Goal: Information Seeking & Learning: Learn about a topic

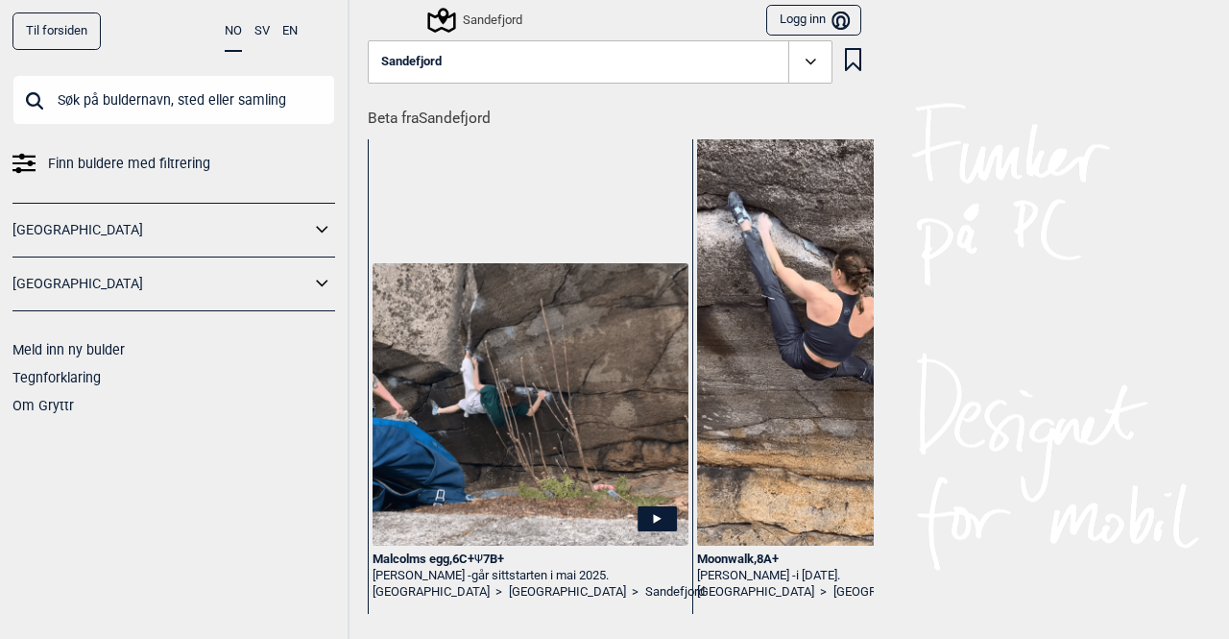
click at [497, 16] on div "Sandefjord" at bounding box center [476, 20] width 92 height 23
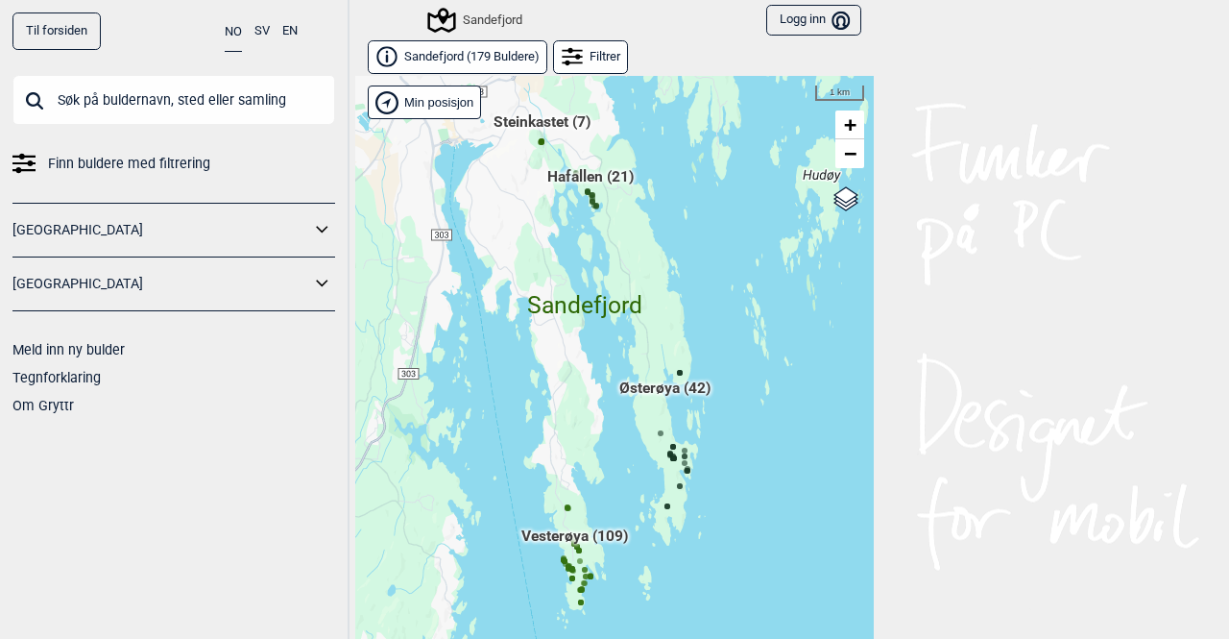
scroll to position [29, 0]
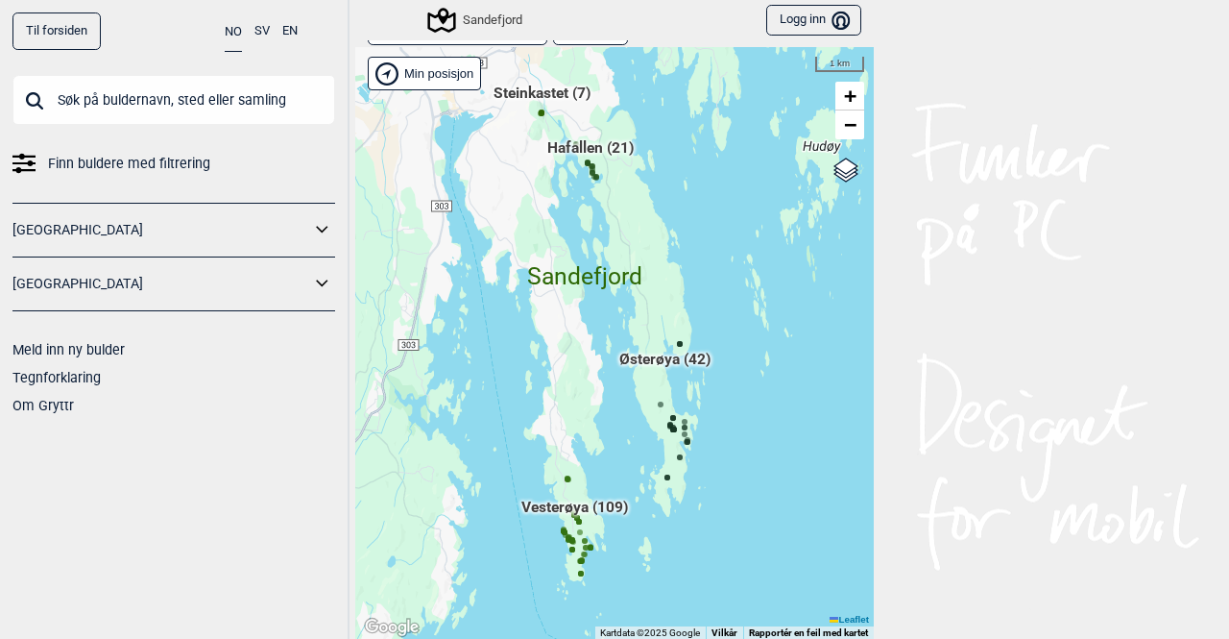
click at [565, 531] on span "Vesterøya (109)" at bounding box center [574, 514] width 107 height 36
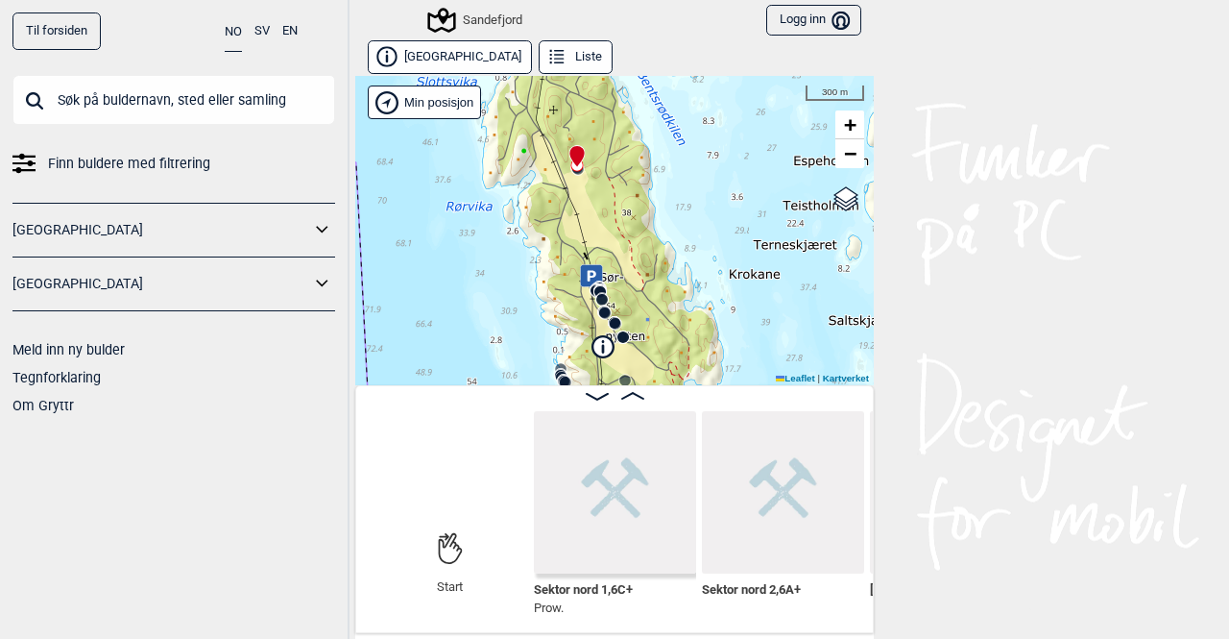
click at [423, 49] on button "[GEOGRAPHIC_DATA]" at bounding box center [450, 57] width 164 height 34
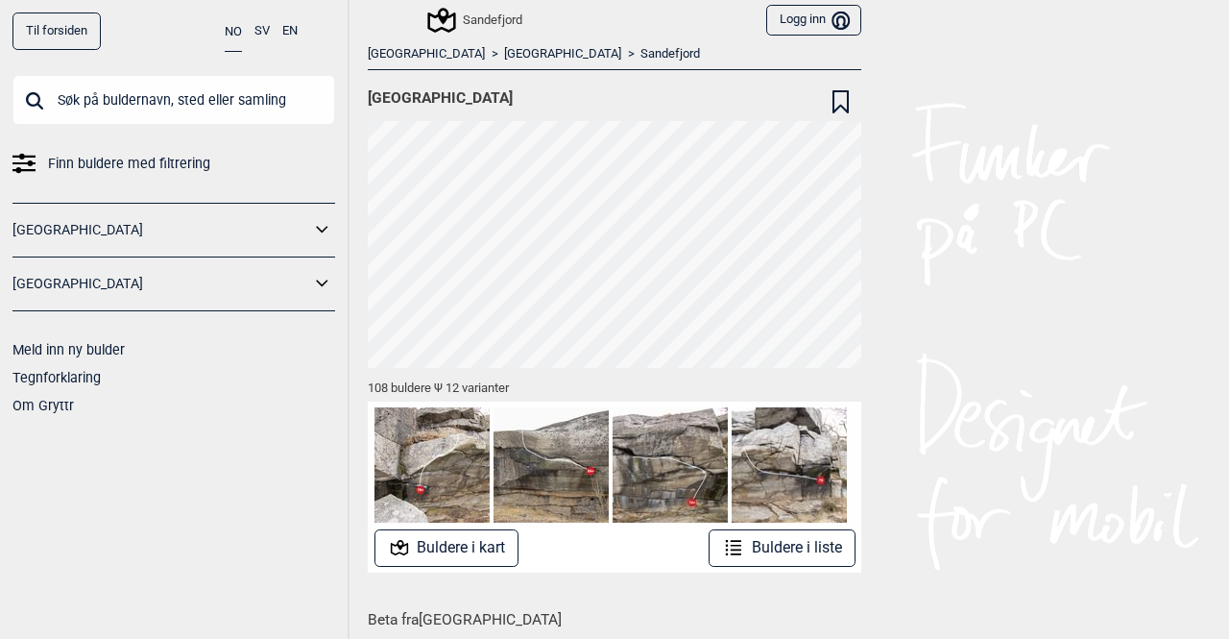
click at [787, 545] on button "Buldere i liste" at bounding box center [782, 547] width 147 height 37
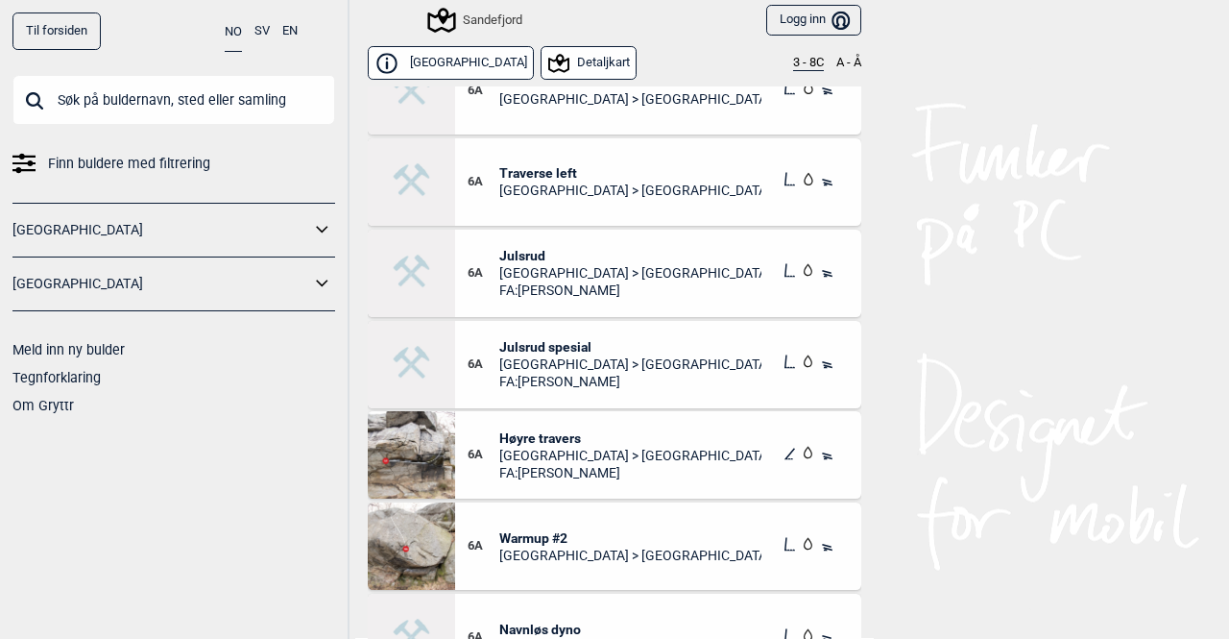
scroll to position [1997, 0]
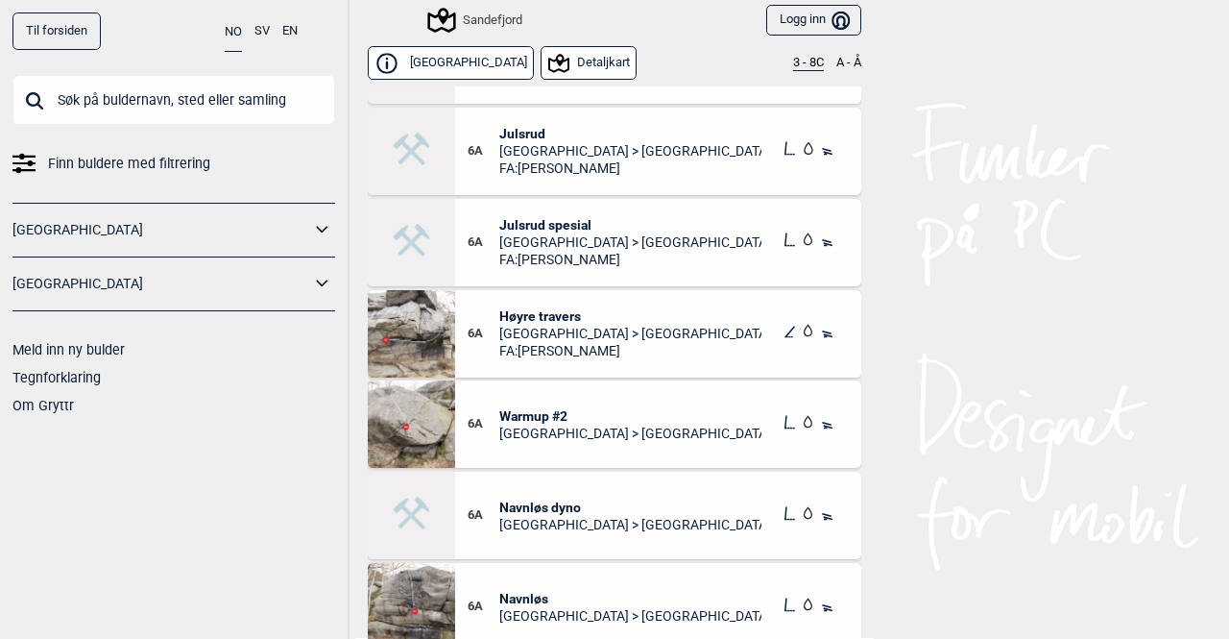
click at [793, 61] on button "3 - 8C" at bounding box center [808, 63] width 31 height 15
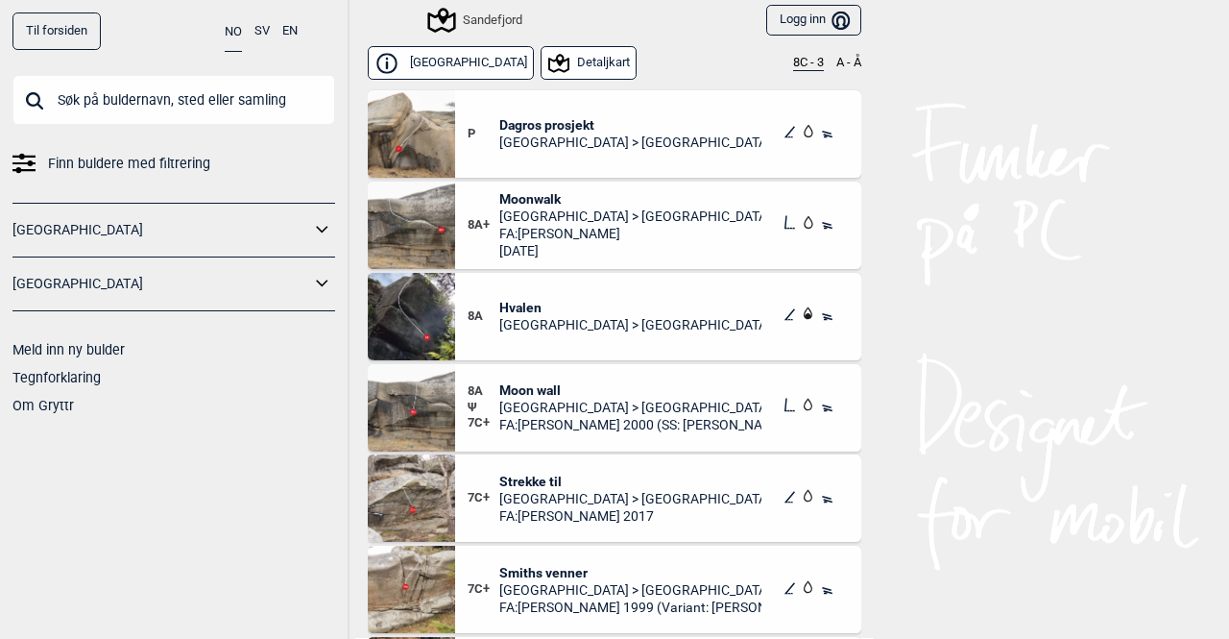
scroll to position [38, 0]
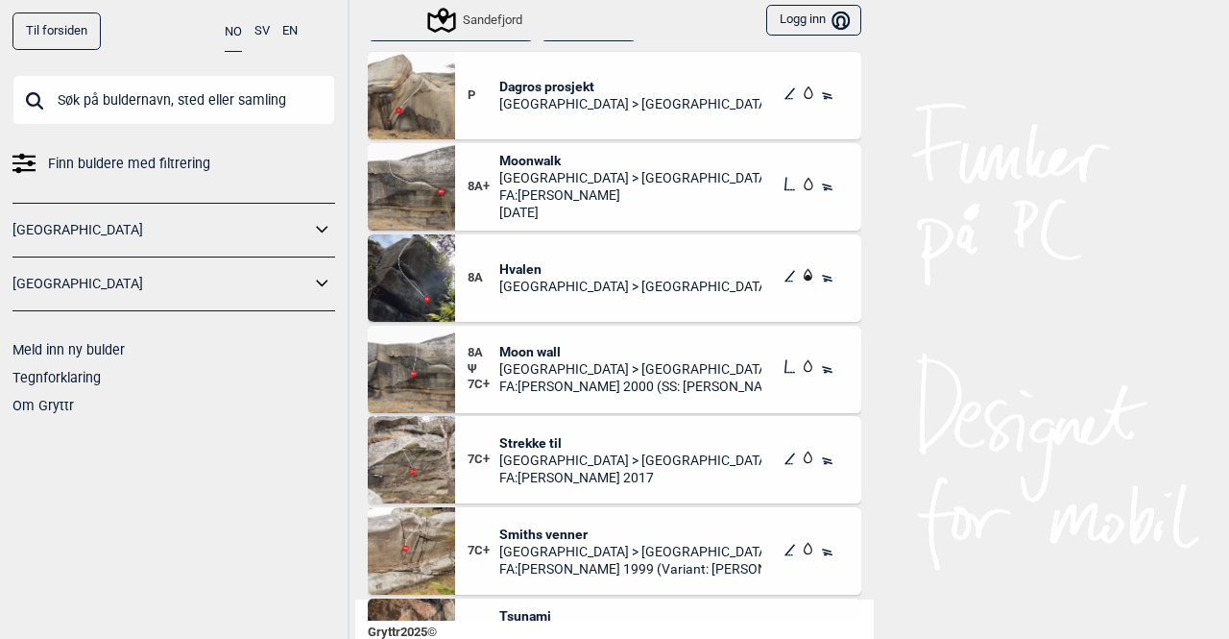
click at [555, 362] on span "[GEOGRAPHIC_DATA] > [GEOGRAPHIC_DATA]" at bounding box center [630, 368] width 263 height 17
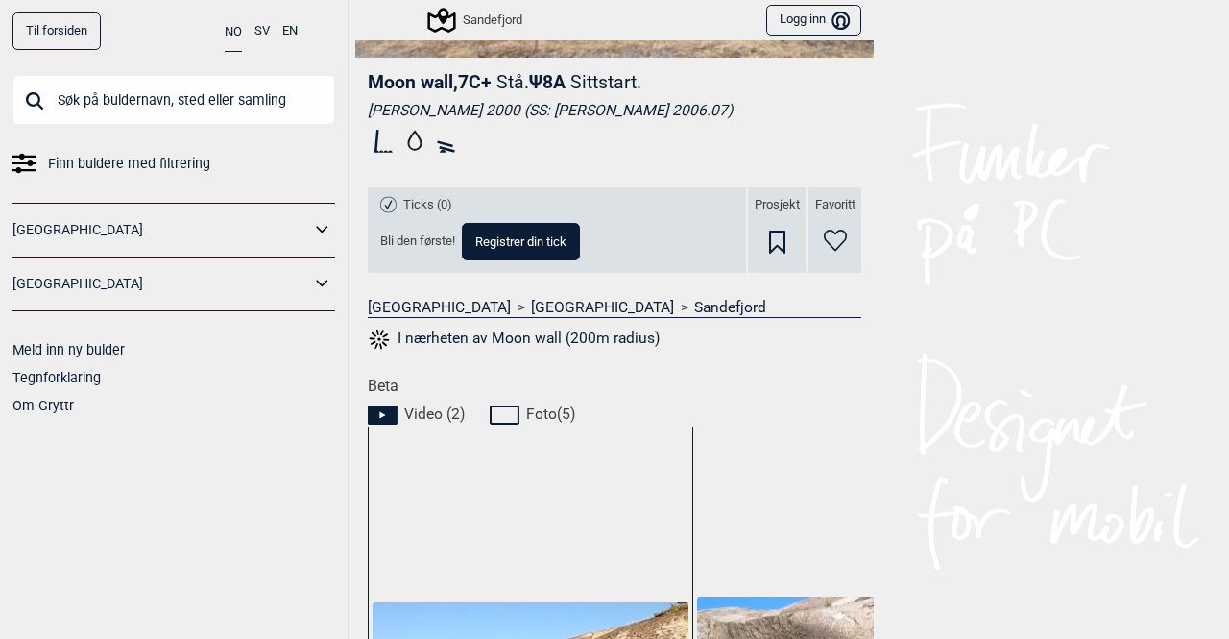
scroll to position [351, 0]
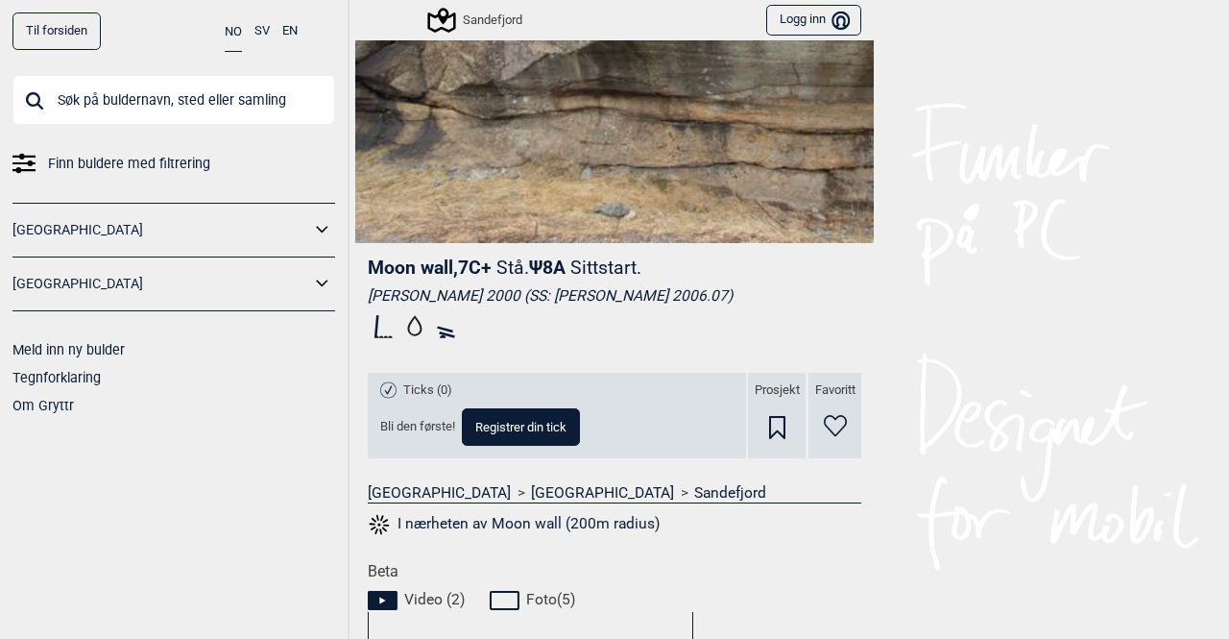
click at [427, 270] on span "Moon wall , 7C+" at bounding box center [430, 267] width 124 height 22
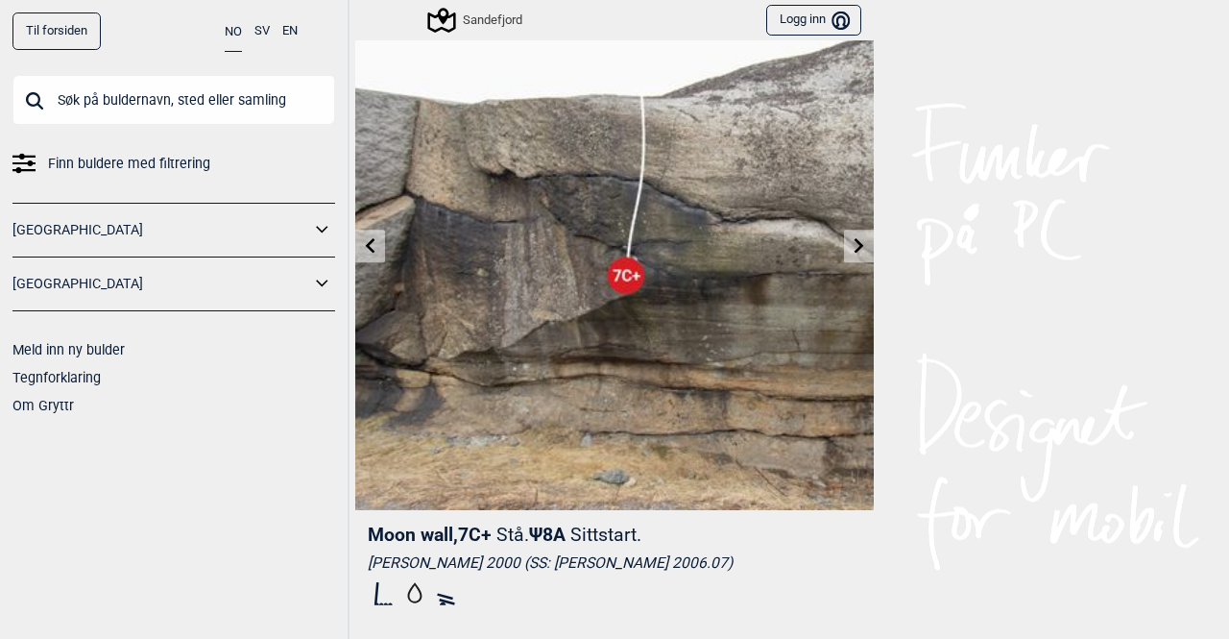
scroll to position [0, 0]
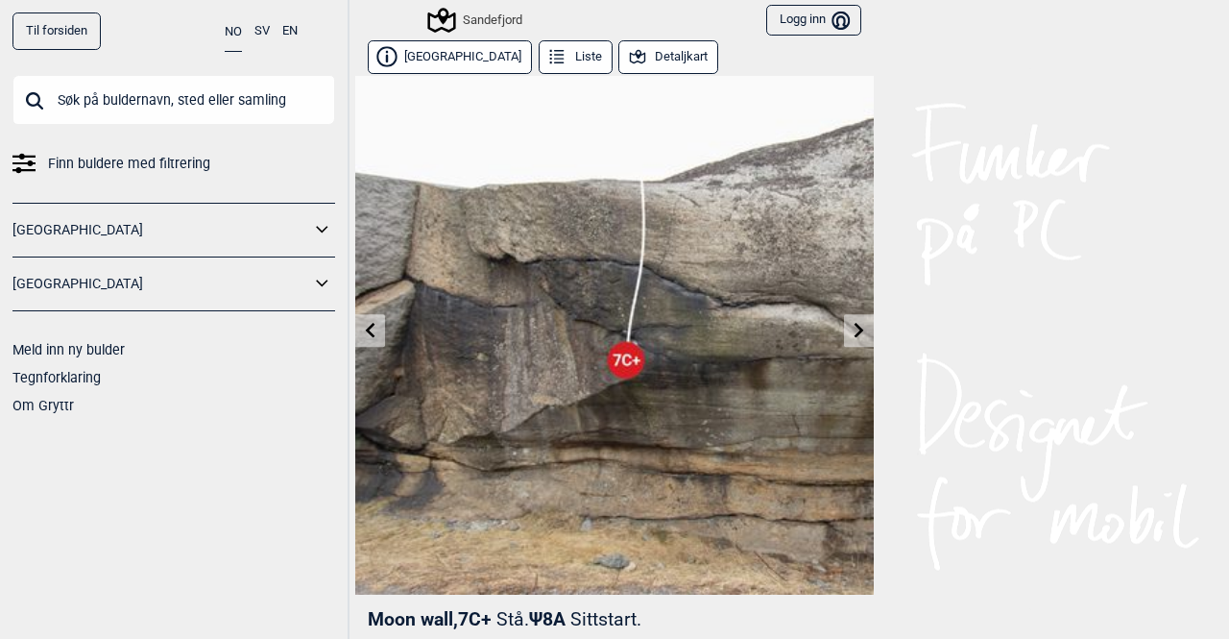
click at [844, 333] on link at bounding box center [859, 331] width 30 height 32
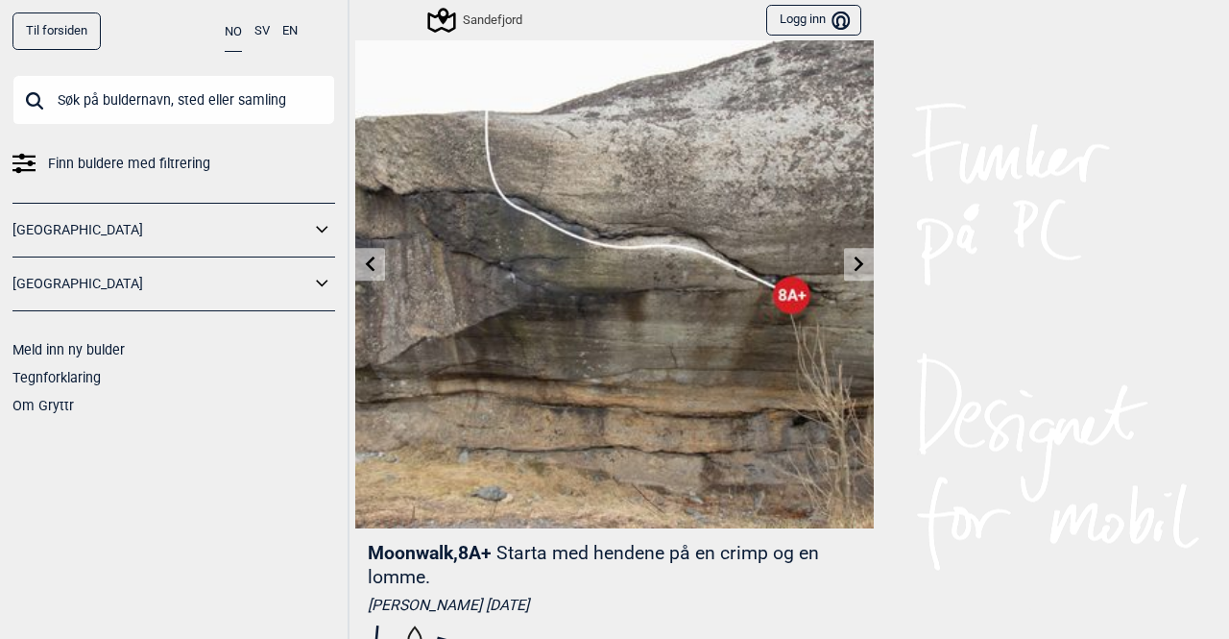
scroll to position [96, 0]
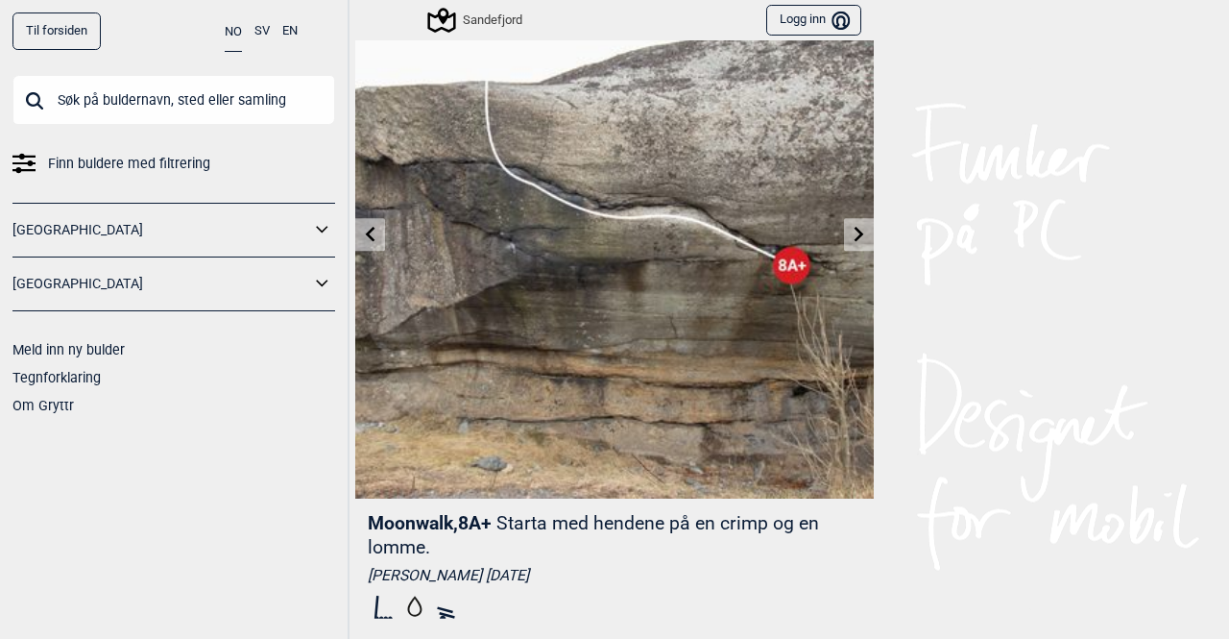
click at [366, 230] on icon at bounding box center [371, 233] width 10 height 15
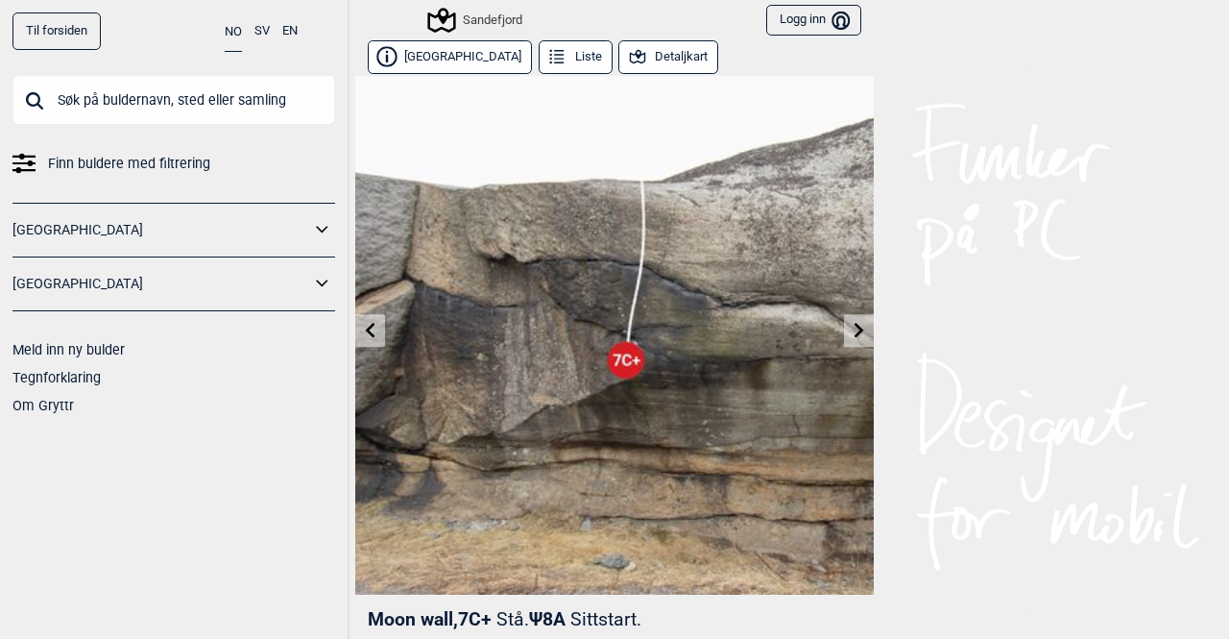
click at [362, 230] on img at bounding box center [614, 335] width 519 height 519
click at [360, 321] on link at bounding box center [370, 331] width 30 height 32
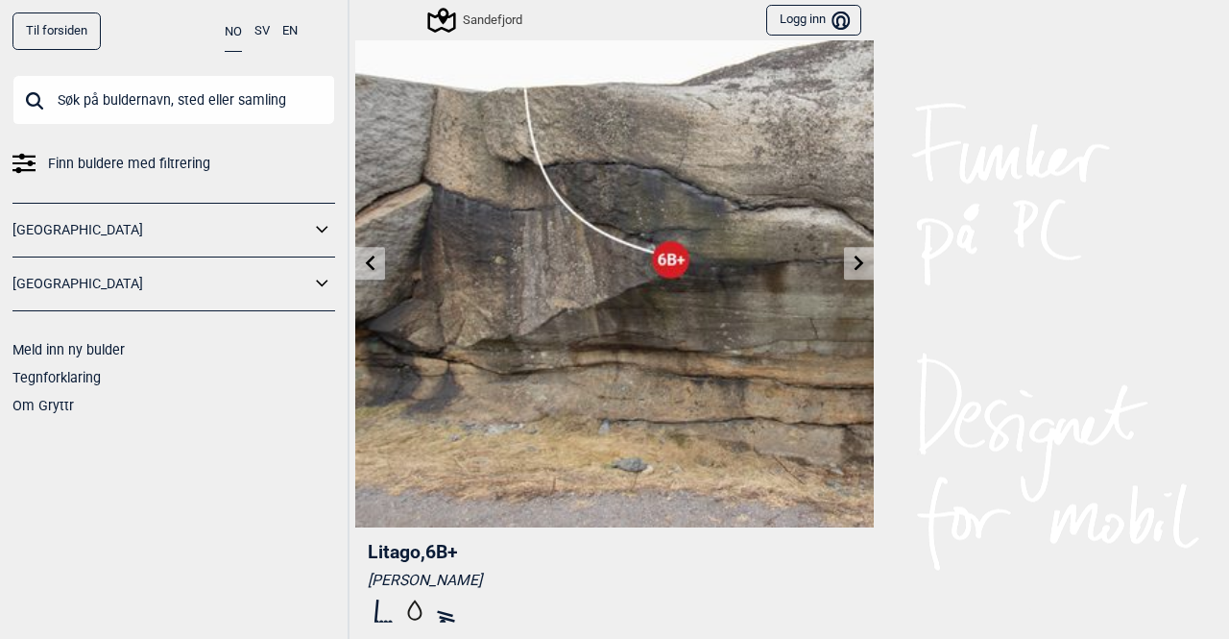
scroll to position [96, 0]
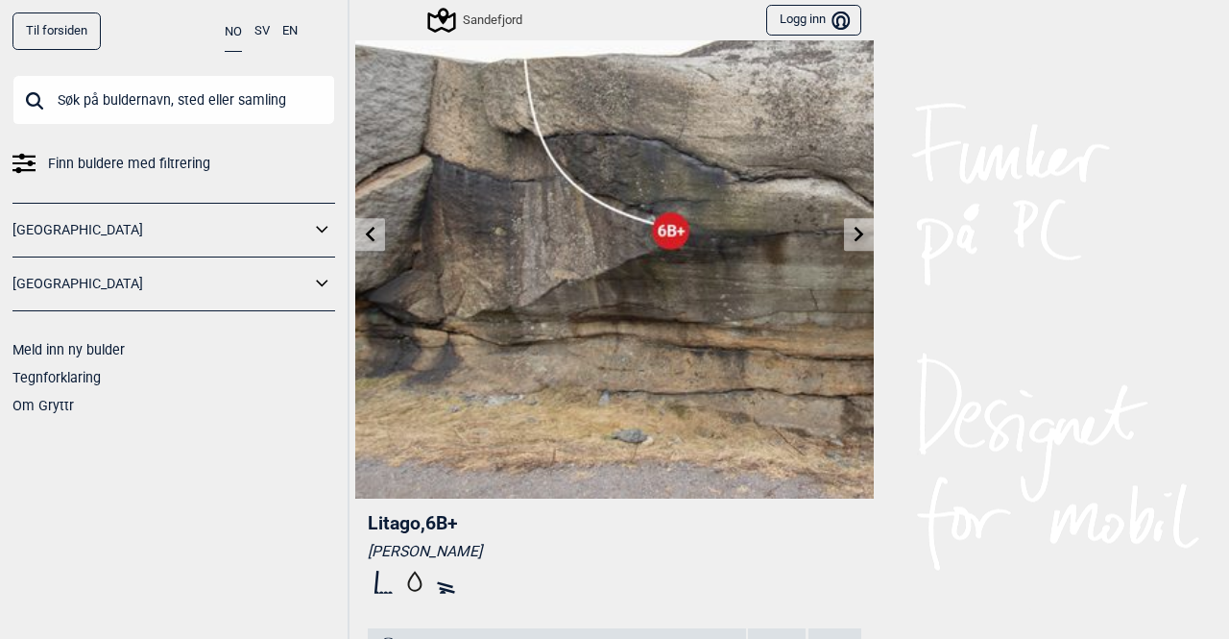
click at [852, 240] on icon at bounding box center [859, 233] width 15 height 15
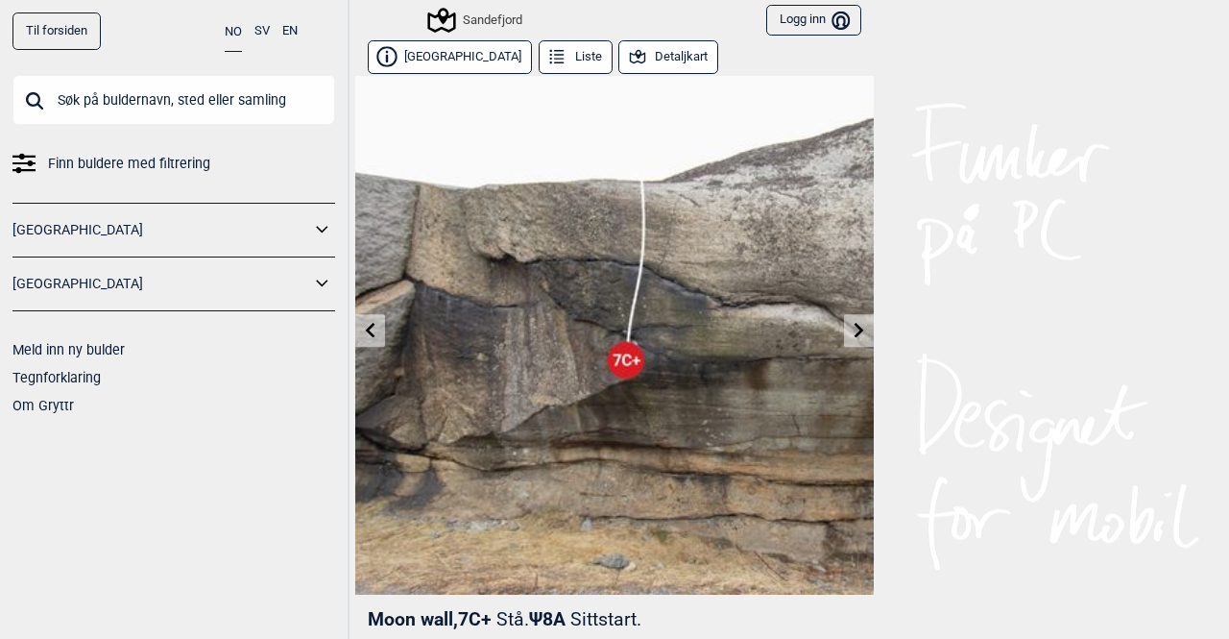
click at [855, 331] on icon at bounding box center [860, 329] width 10 height 15
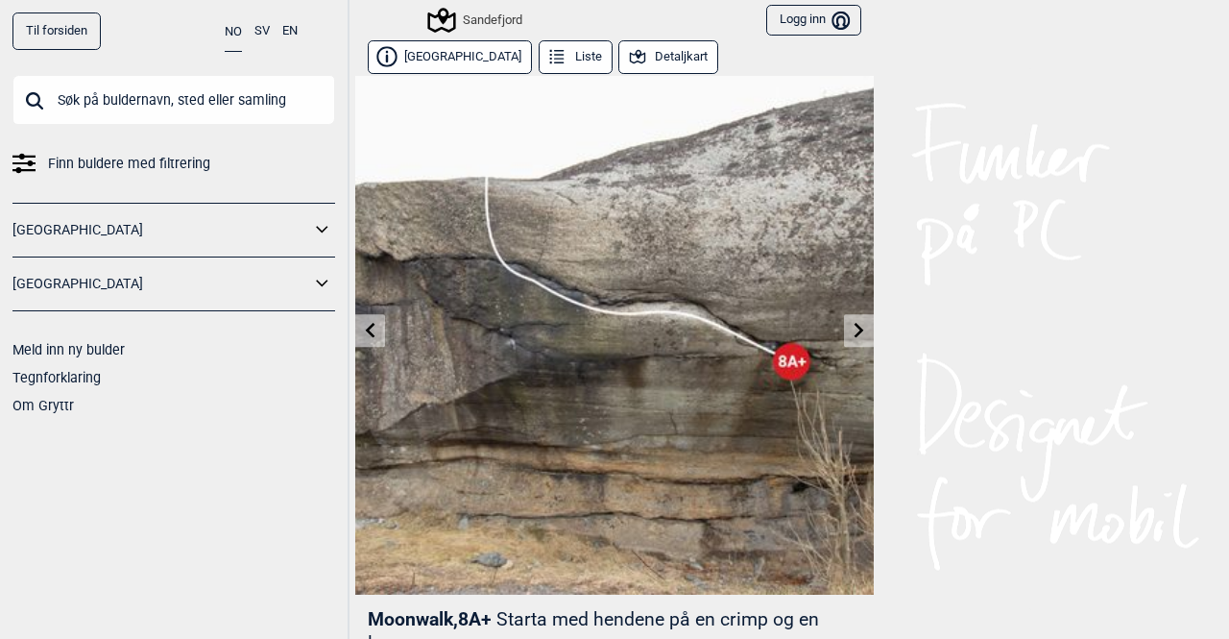
click at [369, 334] on icon at bounding box center [370, 329] width 15 height 15
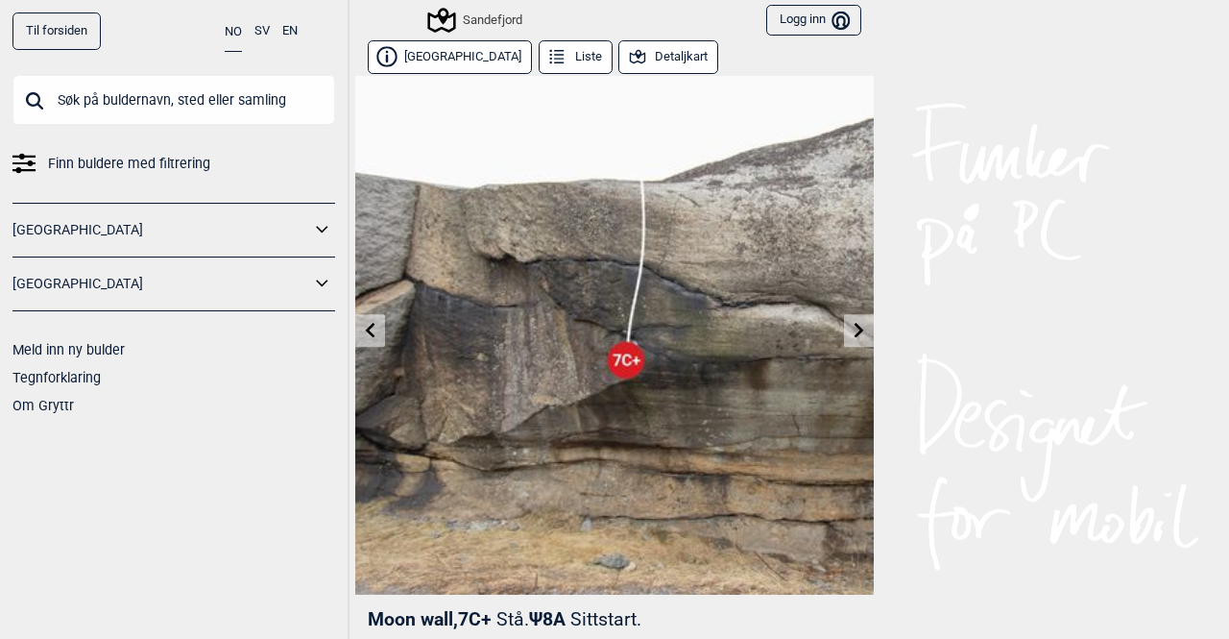
click at [369, 331] on icon at bounding box center [370, 329] width 15 height 15
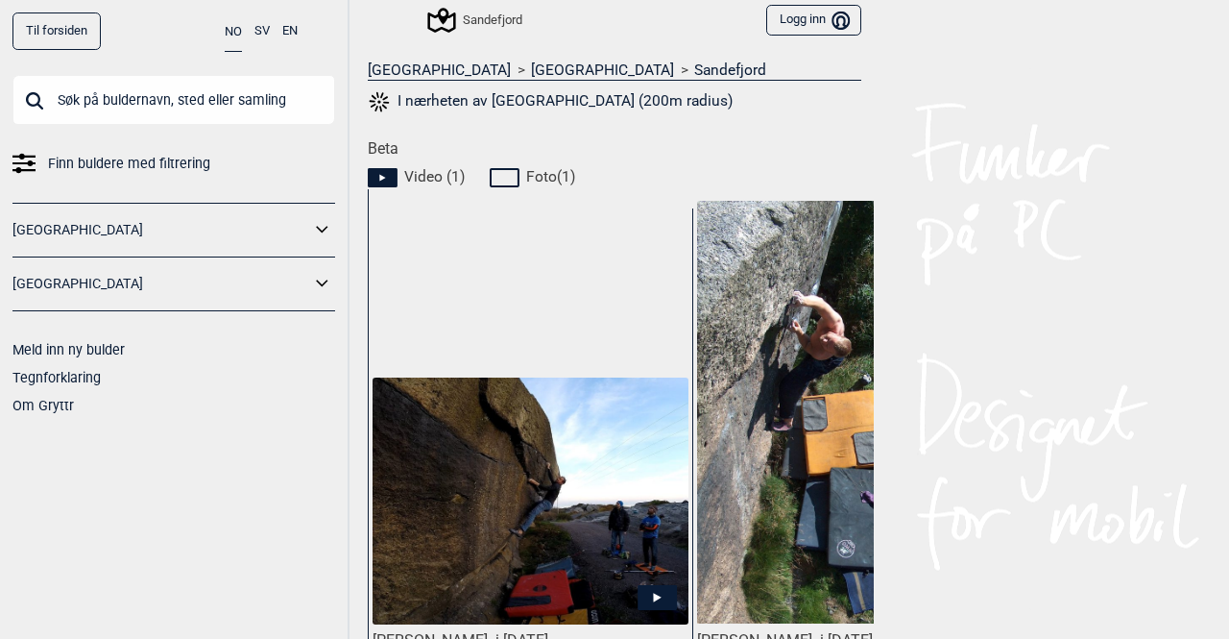
scroll to position [526, 0]
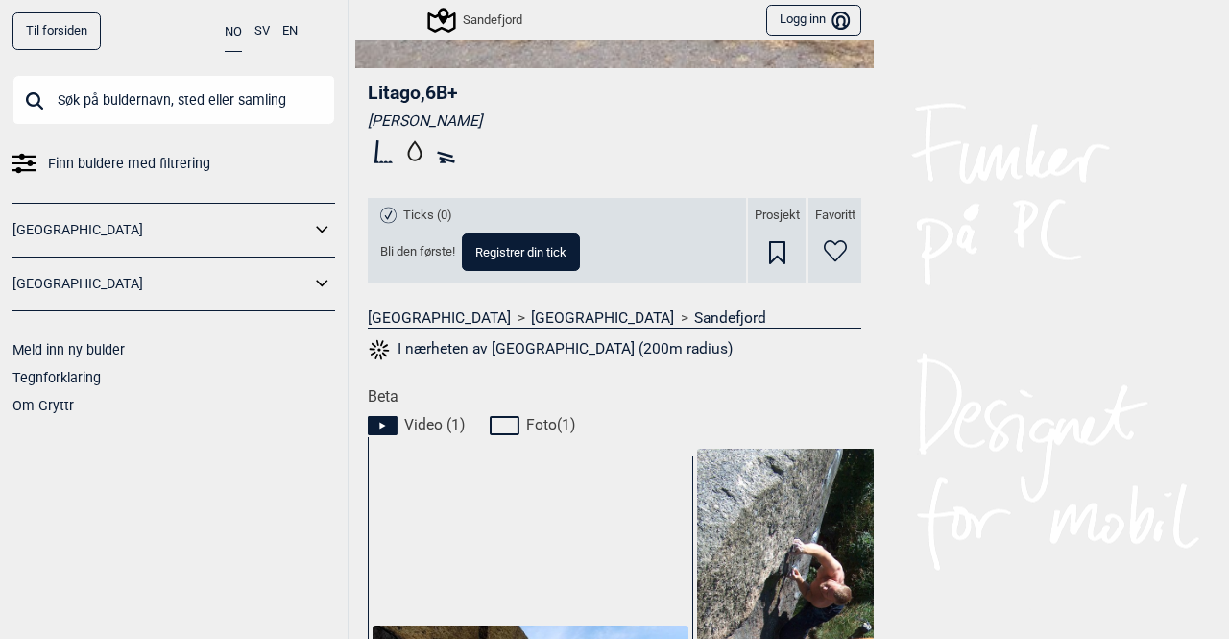
click at [475, 345] on button "I nærheten av [GEOGRAPHIC_DATA] (200m radius)" at bounding box center [550, 349] width 365 height 25
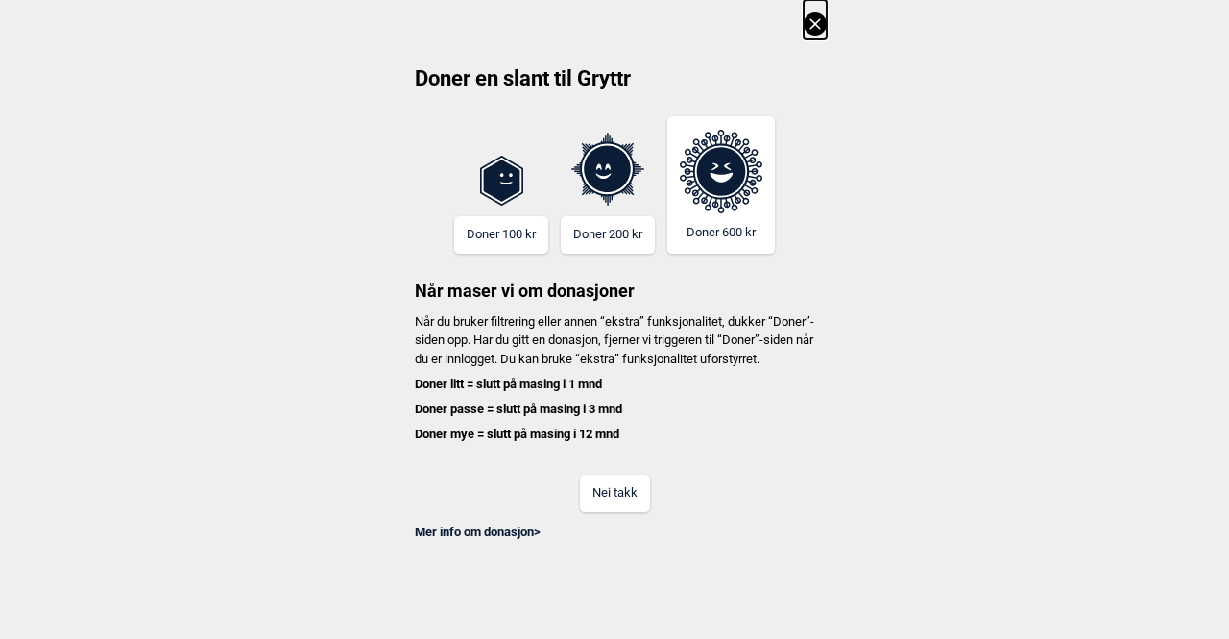
scroll to position [0, 3068]
click at [816, 21] on icon at bounding box center [815, 23] width 23 height 23
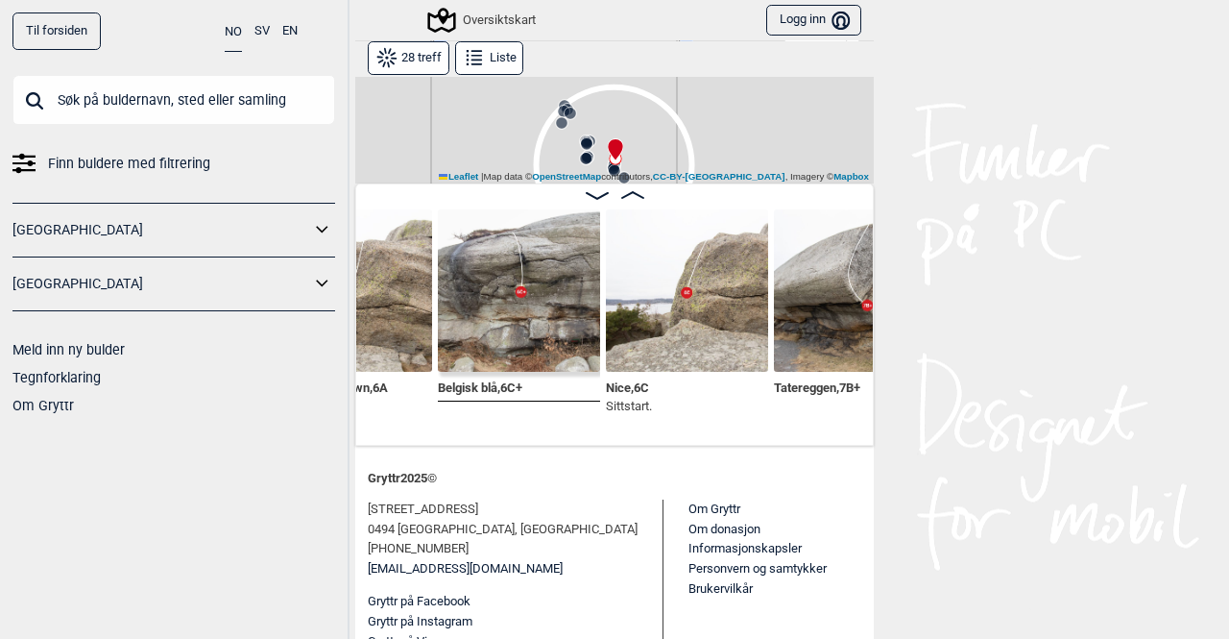
scroll to position [0, 2550]
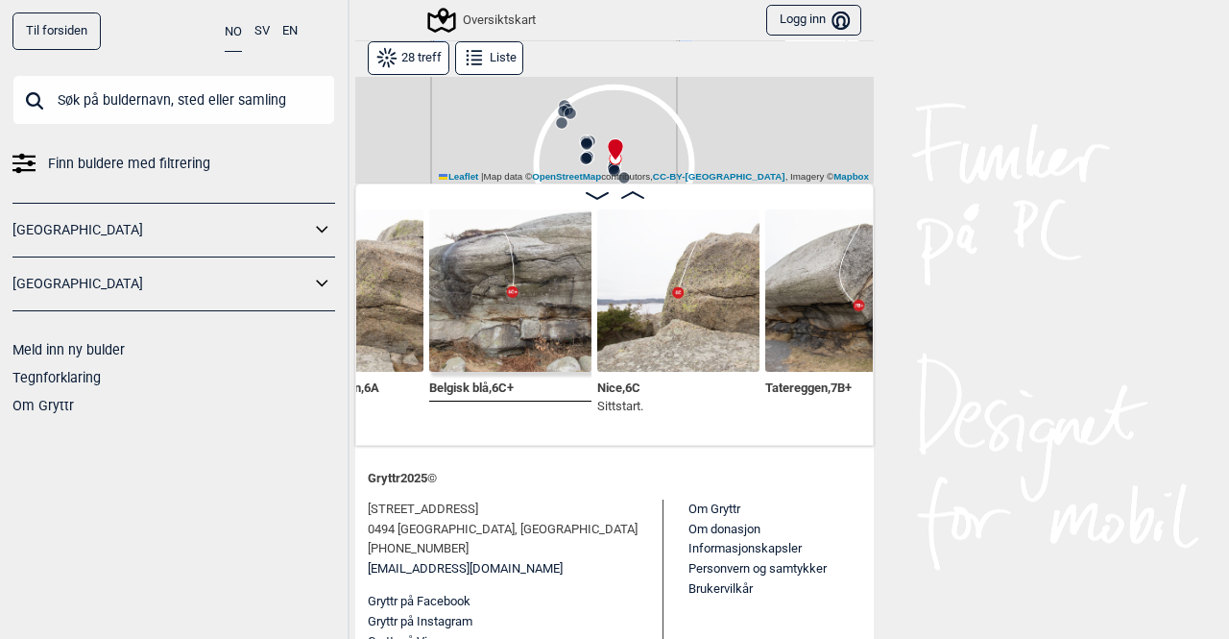
click at [802, 397] on div "Tatereggen , 7B+" at bounding box center [846, 304] width 162 height 191
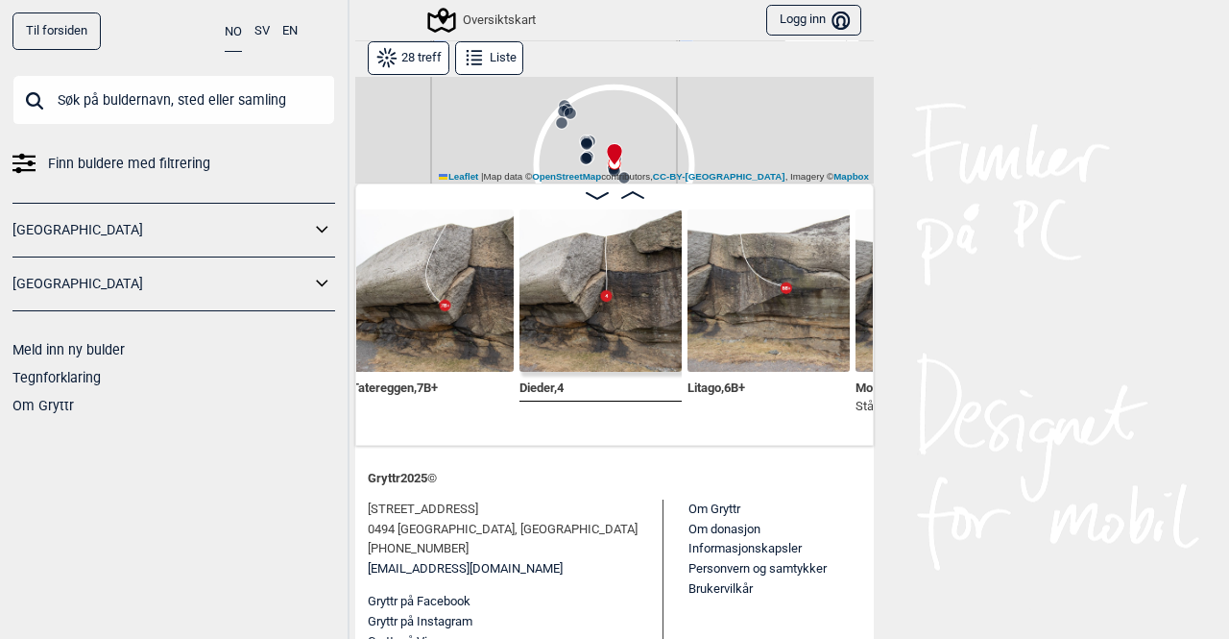
scroll to position [0, 2925]
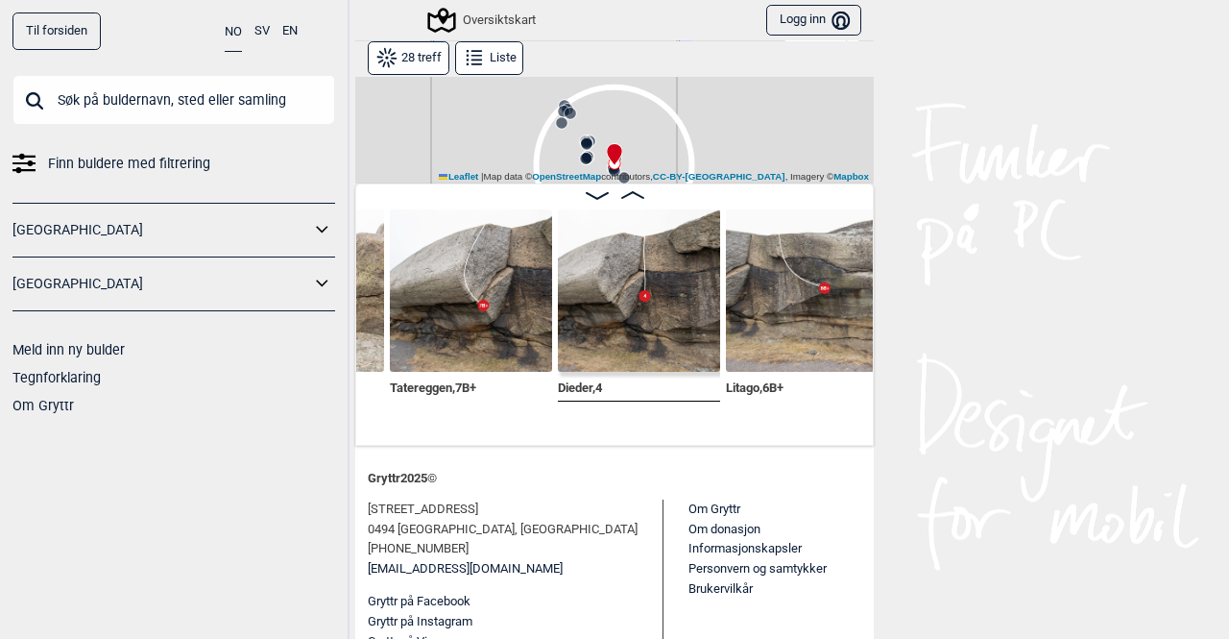
click at [446, 387] on span "Tatereggen , 7B+" at bounding box center [433, 385] width 86 height 18
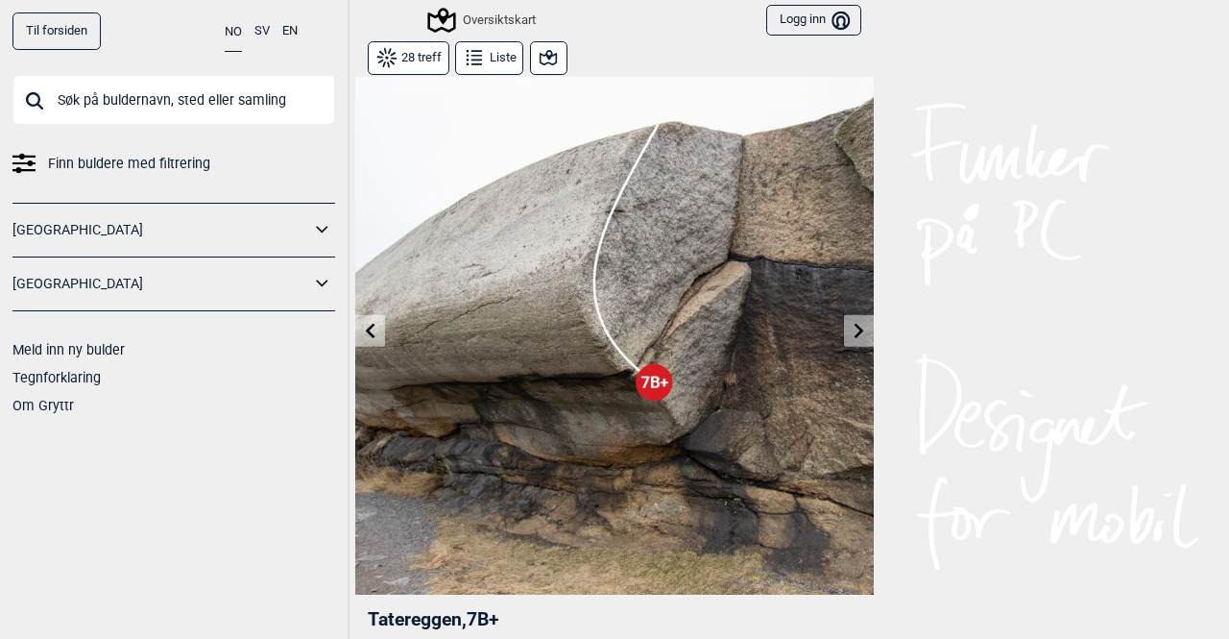
click at [859, 337] on button at bounding box center [859, 331] width 30 height 32
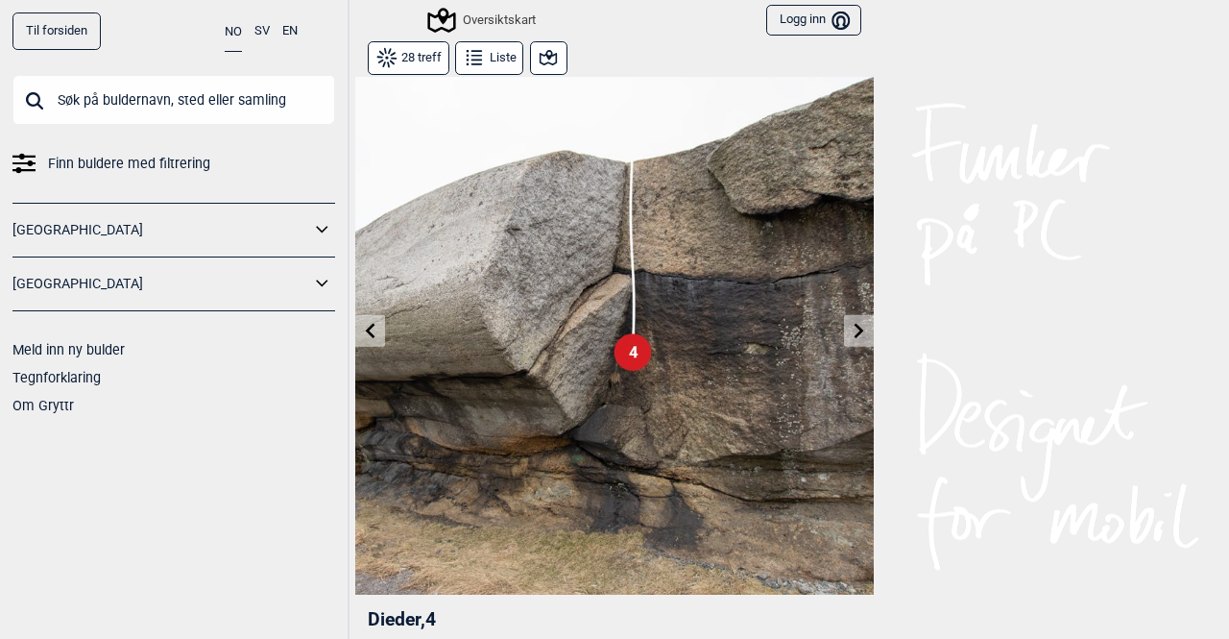
click at [366, 331] on icon at bounding box center [371, 330] width 10 height 15
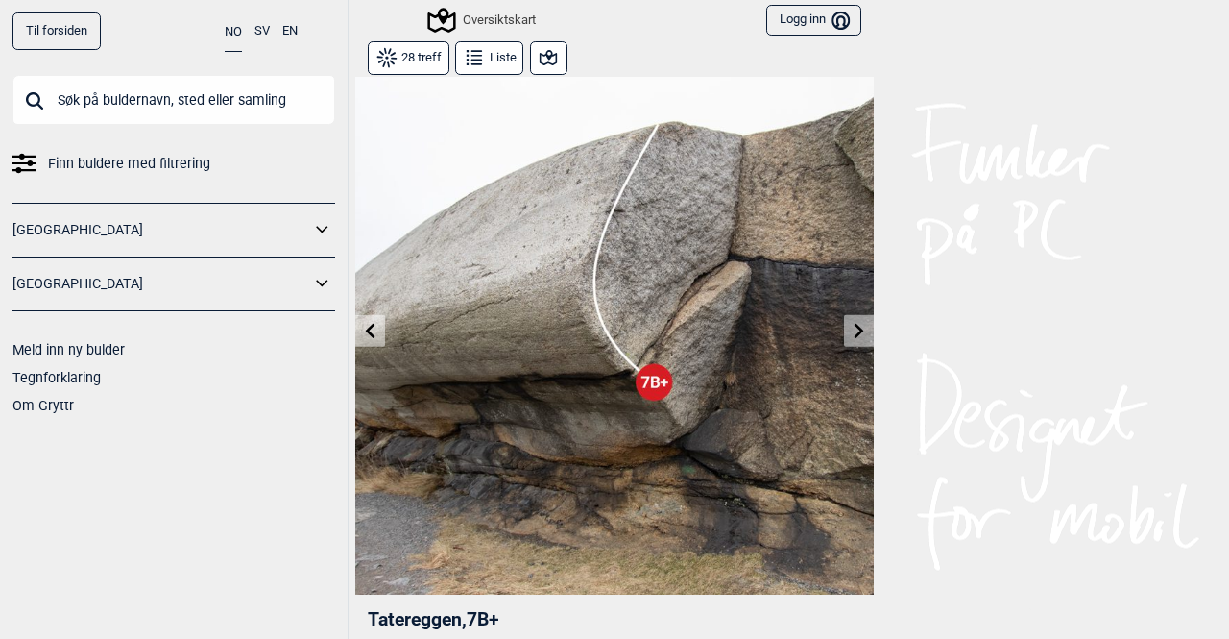
click at [541, 60] on icon at bounding box center [548, 57] width 17 height 15
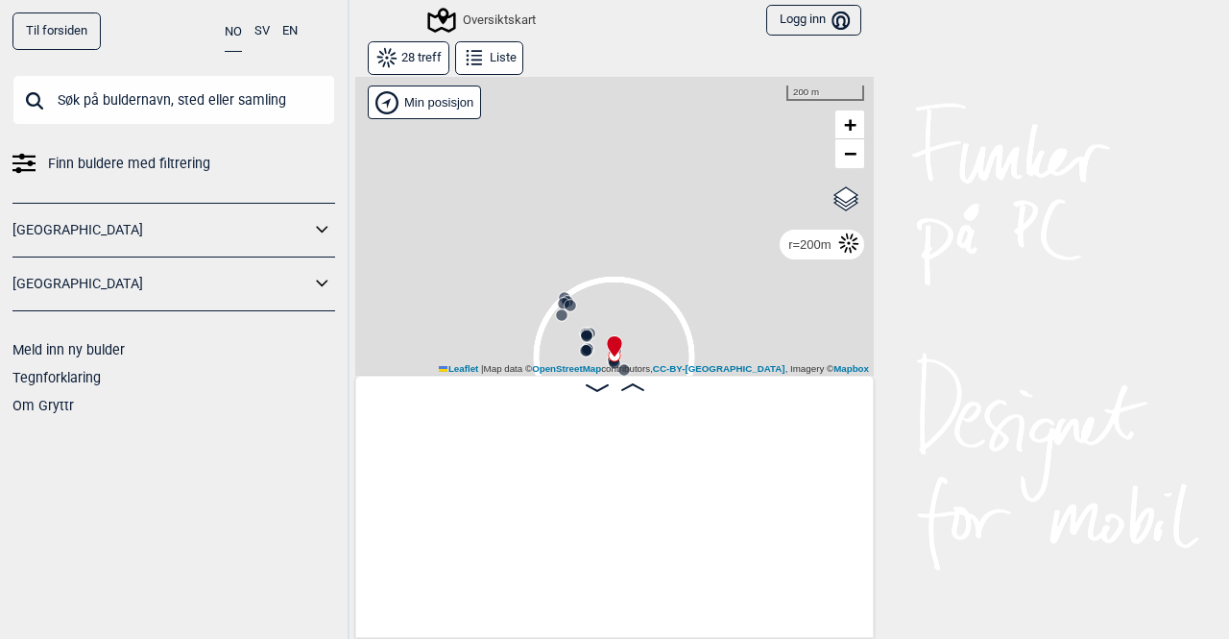
scroll to position [0, 2744]
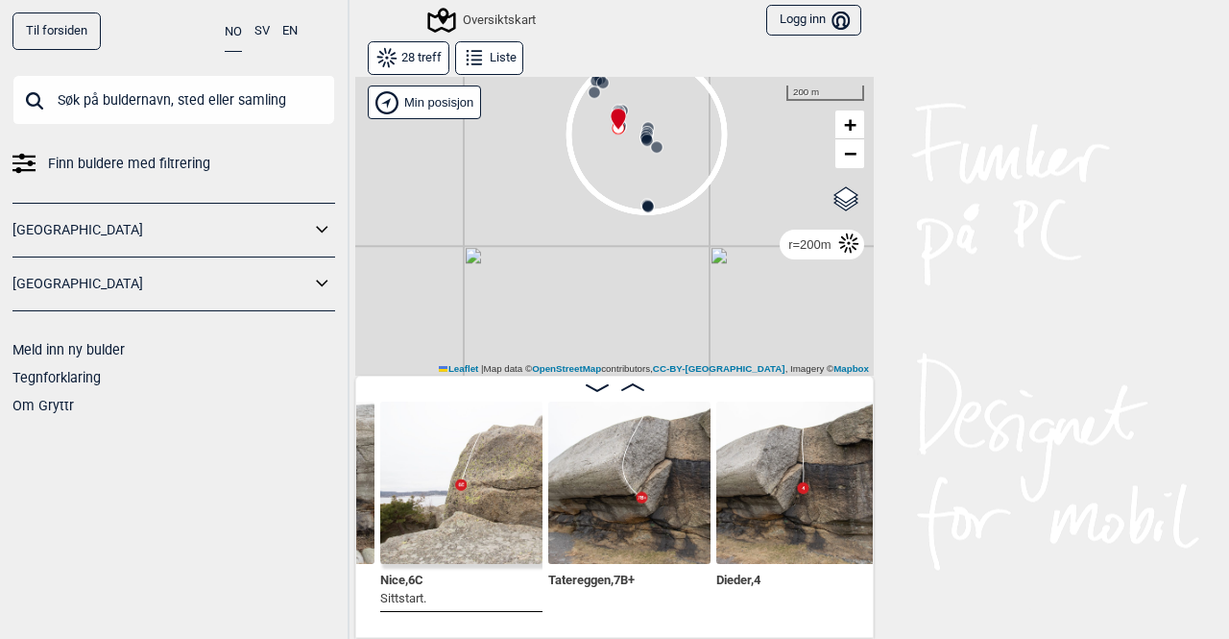
drag, startPoint x: 705, startPoint y: 289, endPoint x: 739, endPoint y: 105, distance: 187.6
click at [739, 61] on div "28 treff Liste Gol [GEOGRAPHIC_DATA] Kolomoen [GEOGRAPHIC_DATA] [GEOGRAPHIC_DAT…" at bounding box center [614, 338] width 519 height 597
drag, startPoint x: 722, startPoint y: 149, endPoint x: 728, endPoint y: 91, distance: 57.9
click at [727, 89] on div "Gol [GEOGRAPHIC_DATA] Kolomoen [GEOGRAPHIC_DATA] [GEOGRAPHIC_DATA][PERSON_NAME]…" at bounding box center [614, 226] width 519 height 300
drag, startPoint x: 712, startPoint y: 272, endPoint x: 743, endPoint y: 435, distance: 166.3
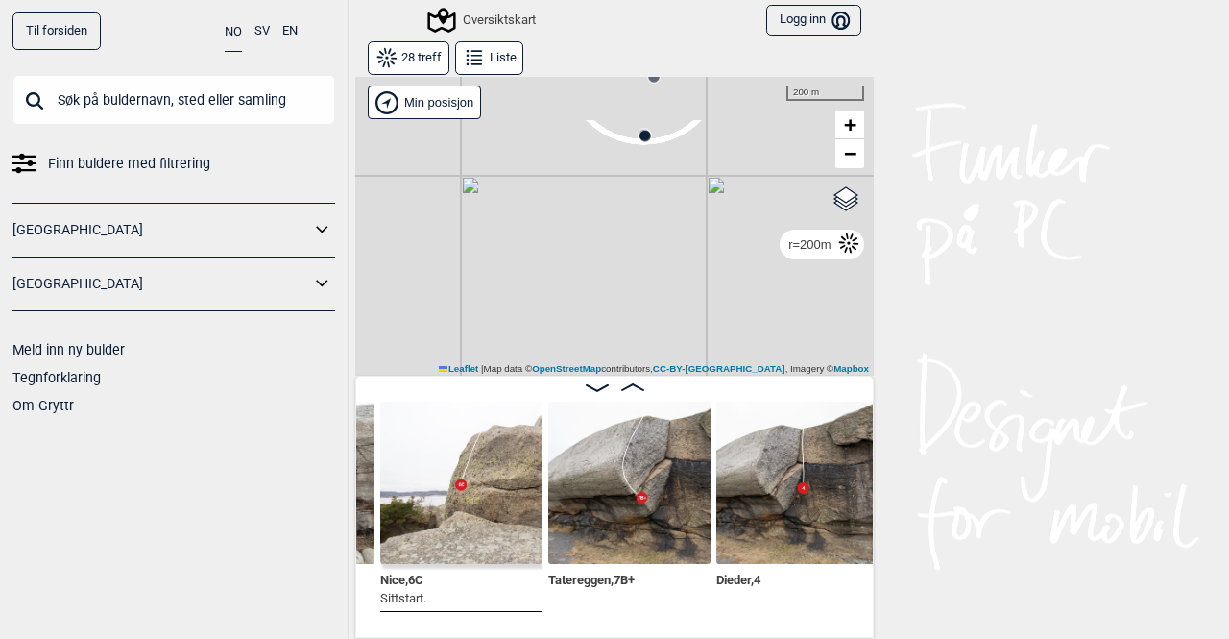
click at [759, 486] on div "Gol [GEOGRAPHIC_DATA] Kolomoen [GEOGRAPHIC_DATA] [GEOGRAPHIC_DATA][PERSON_NAME]…" at bounding box center [614, 357] width 519 height 562
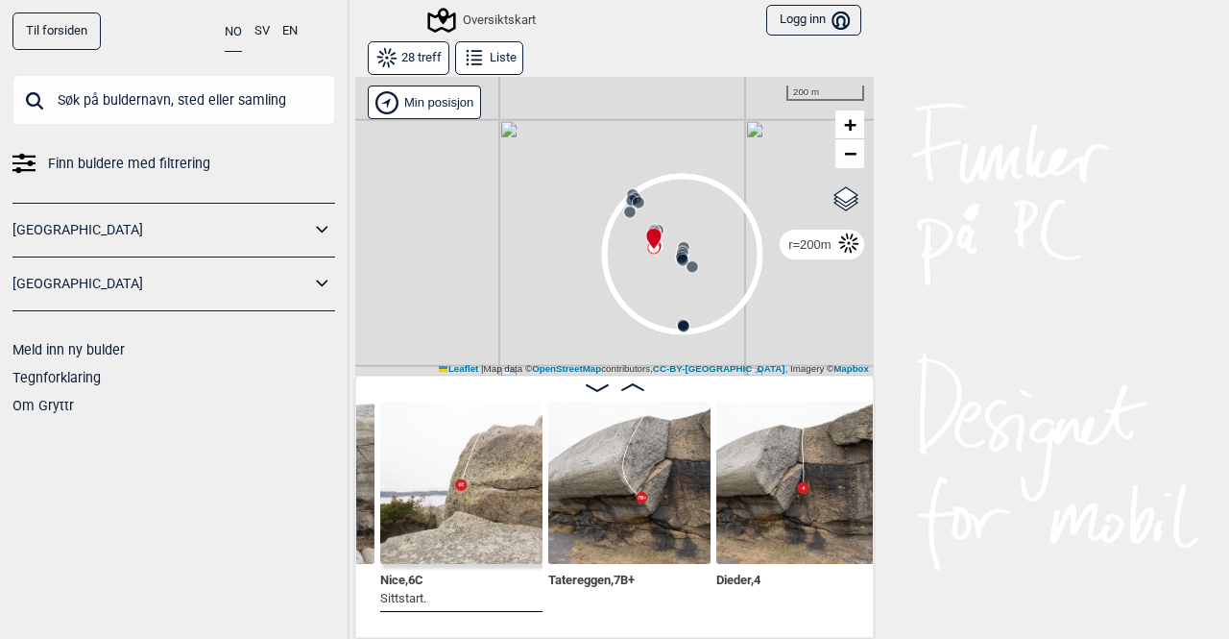
click at [737, 316] on div "Gol [GEOGRAPHIC_DATA] Kolomoen [GEOGRAPHIC_DATA] [GEOGRAPHIC_DATA][PERSON_NAME]…" at bounding box center [614, 226] width 519 height 300
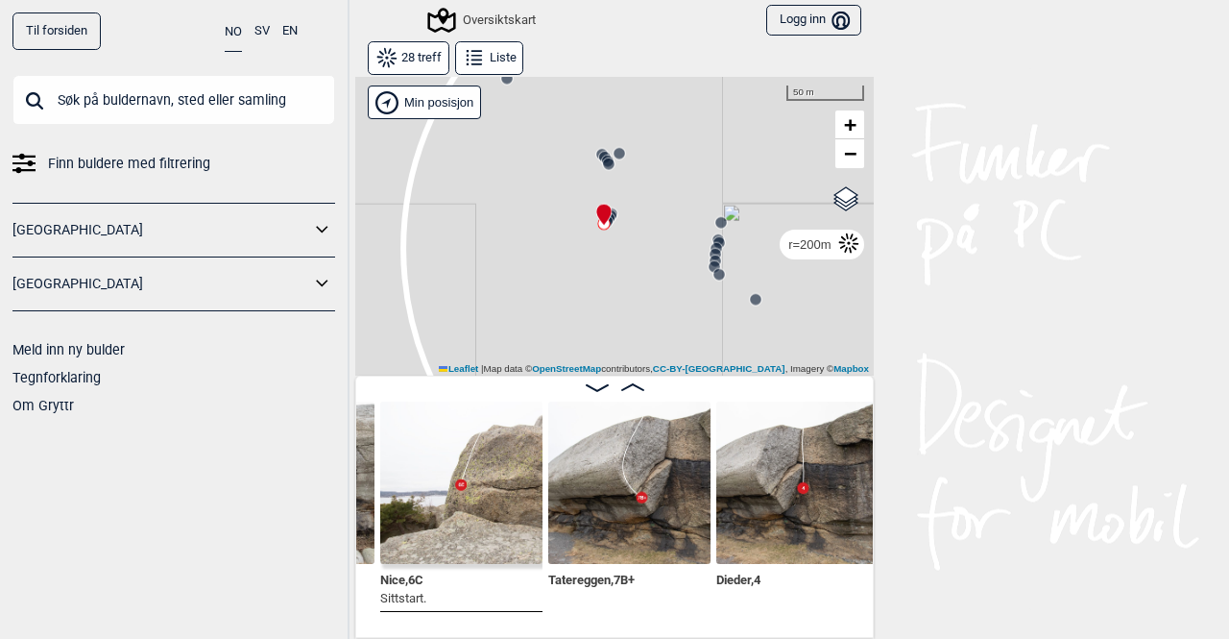
drag, startPoint x: 642, startPoint y: 260, endPoint x: 655, endPoint y: 290, distance: 32.7
click at [655, 291] on div "Gol [GEOGRAPHIC_DATA] Kolomoen [GEOGRAPHIC_DATA] [GEOGRAPHIC_DATA][PERSON_NAME]…" at bounding box center [614, 226] width 519 height 300
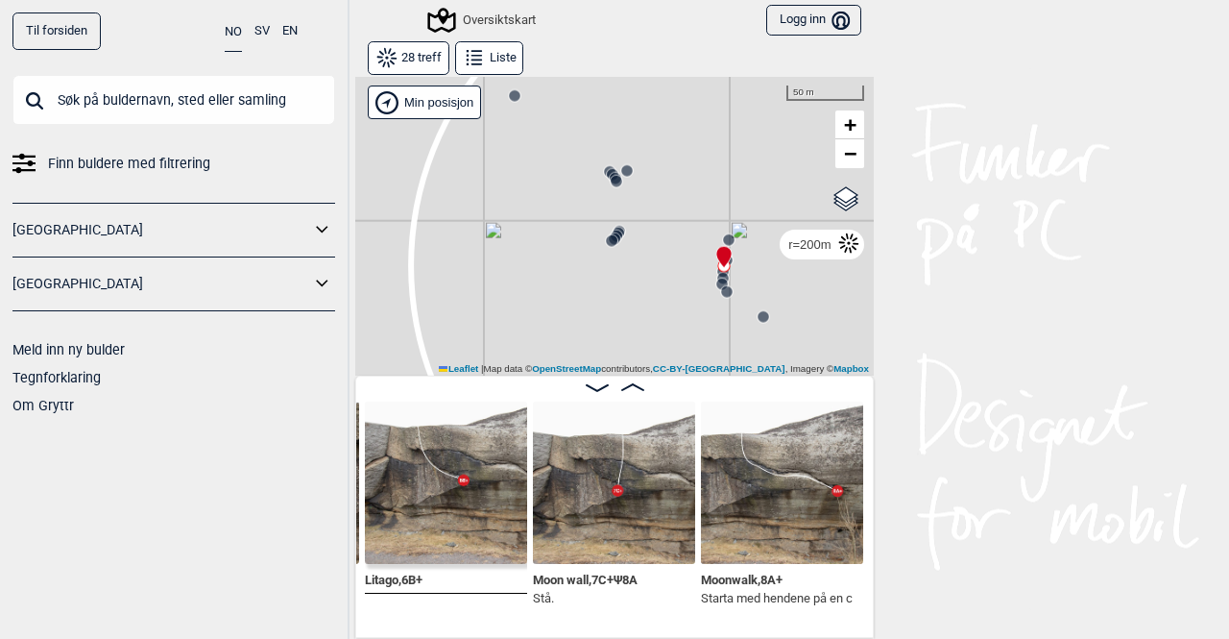
scroll to position [0, 3327]
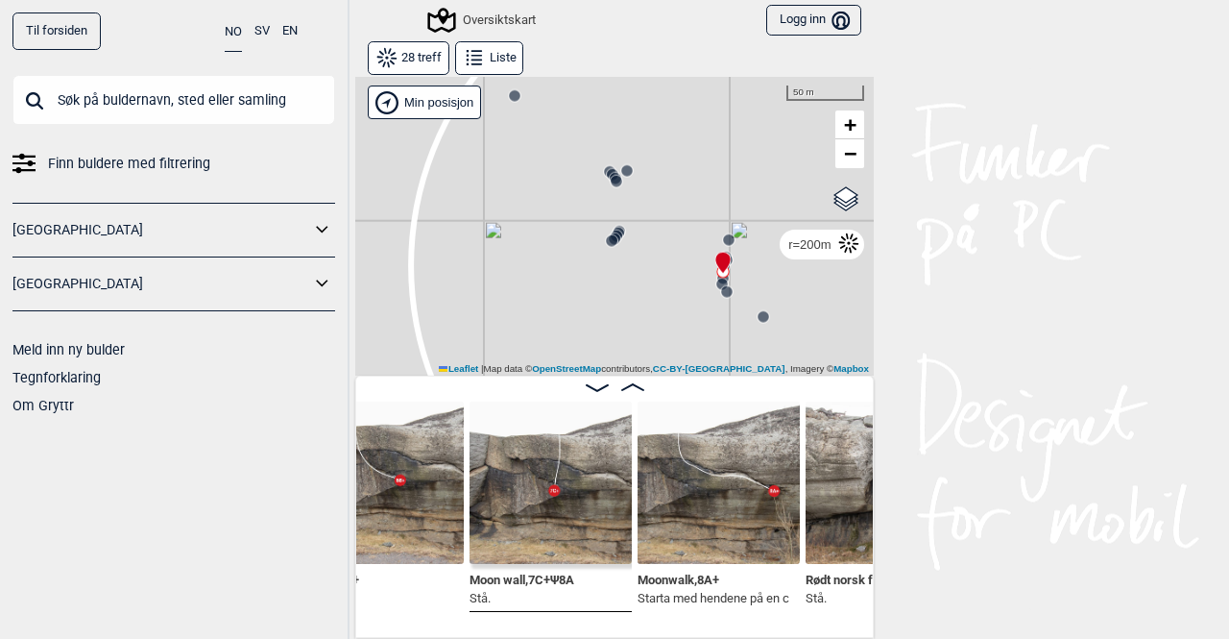
click at [547, 517] on img at bounding box center [551, 482] width 162 height 162
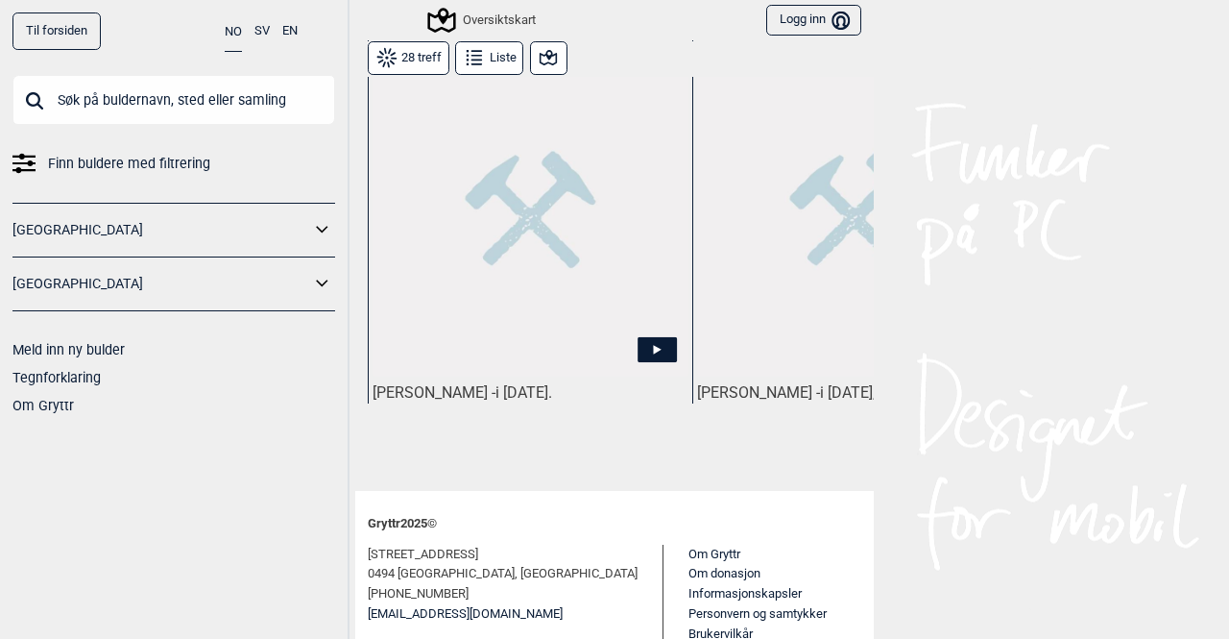
scroll to position [1056, 0]
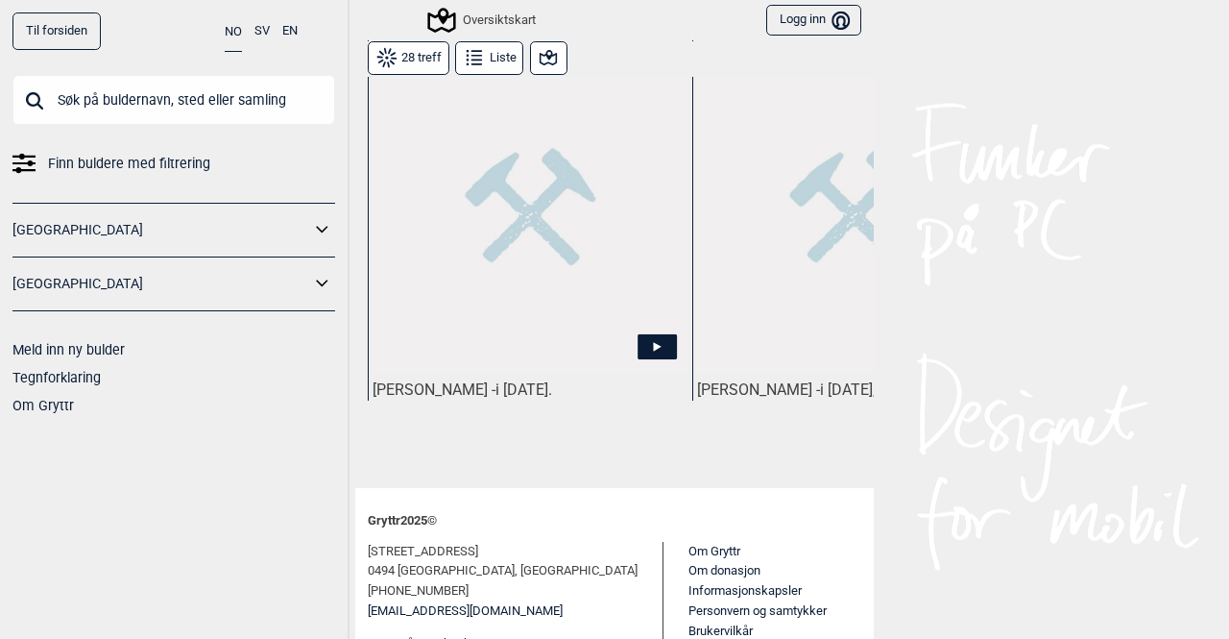
click at [474, 201] on img at bounding box center [531, 216] width 316 height 316
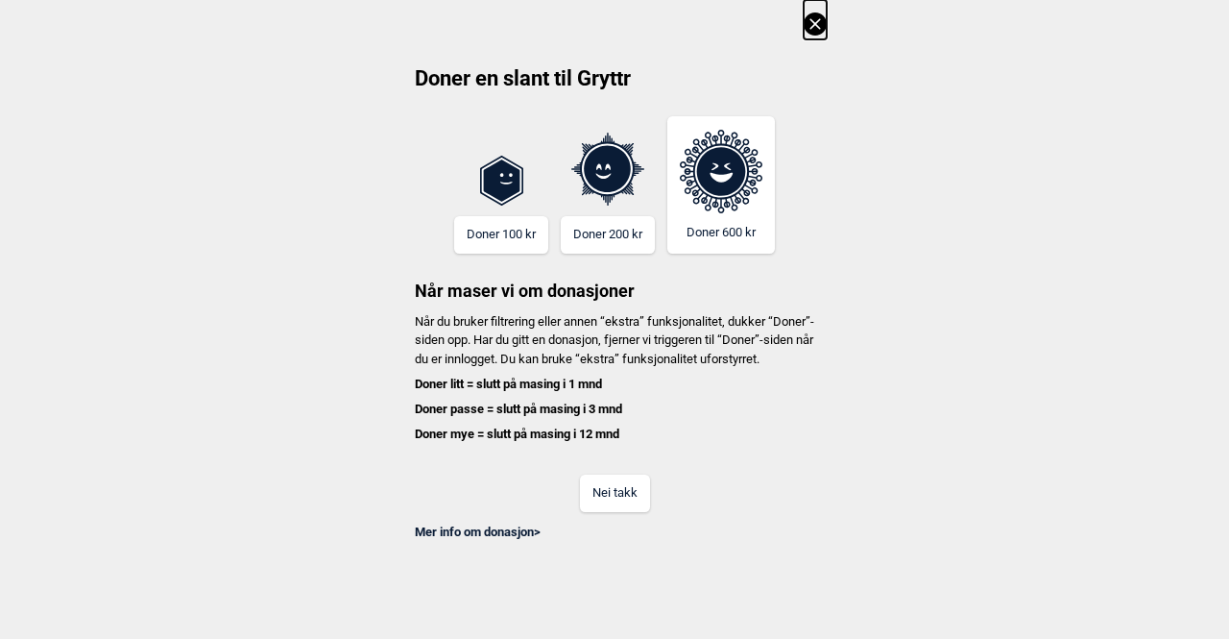
click at [624, 512] on button "Nei takk" at bounding box center [615, 492] width 70 height 37
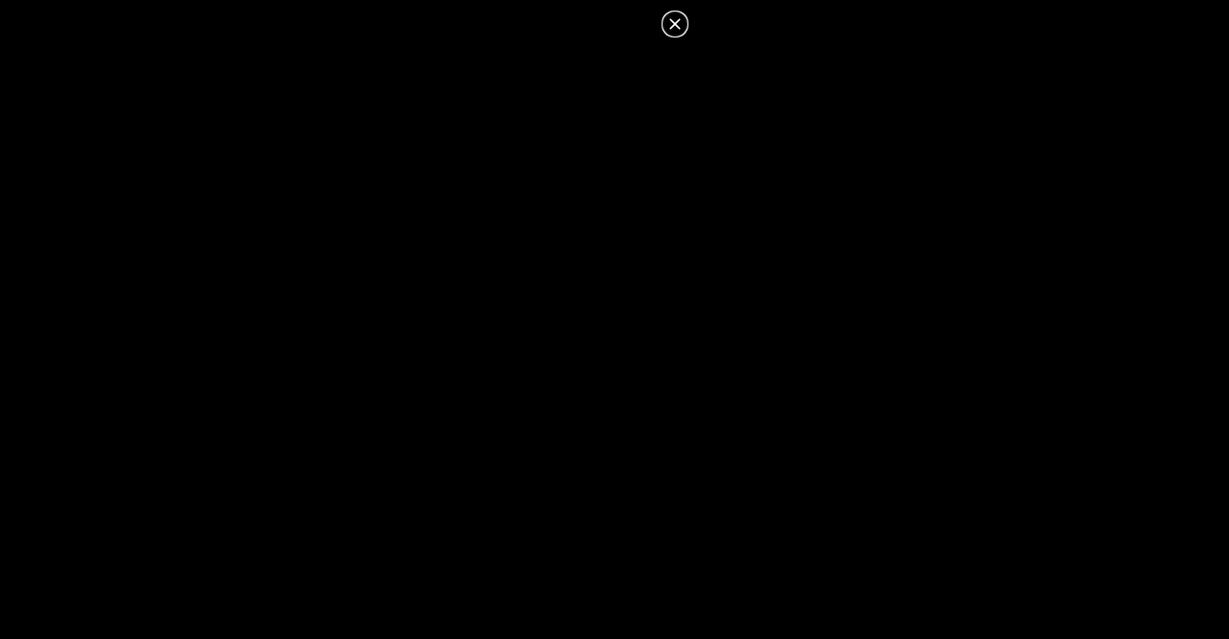
click at [682, 27] on icon at bounding box center [675, 23] width 23 height 23
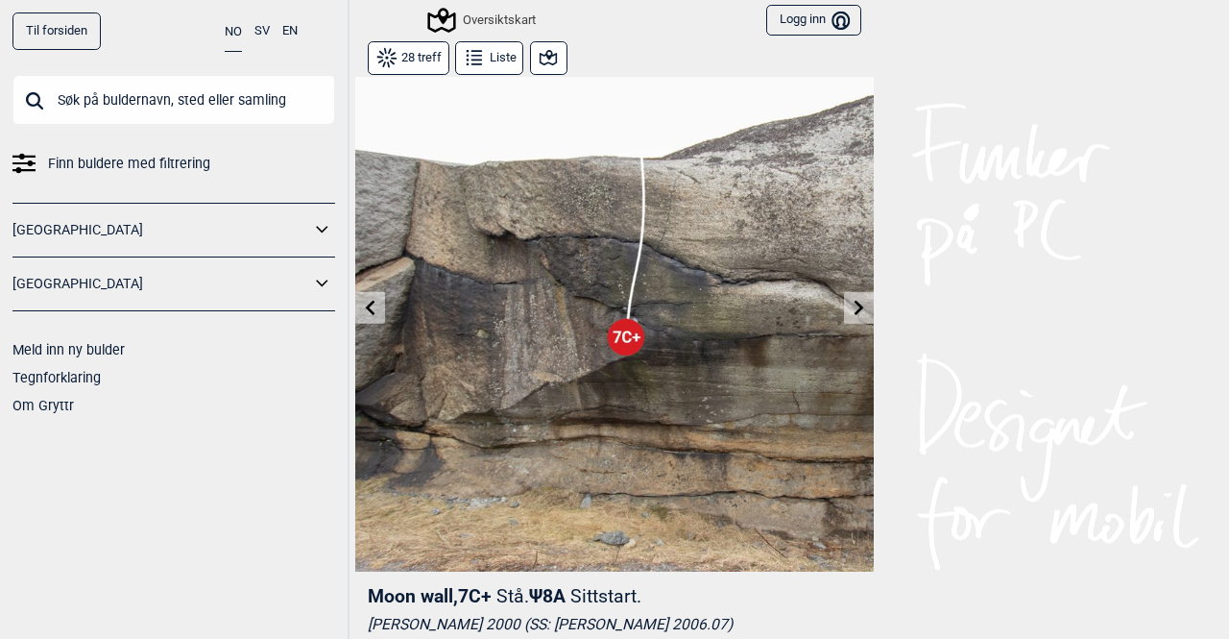
scroll to position [0, 0]
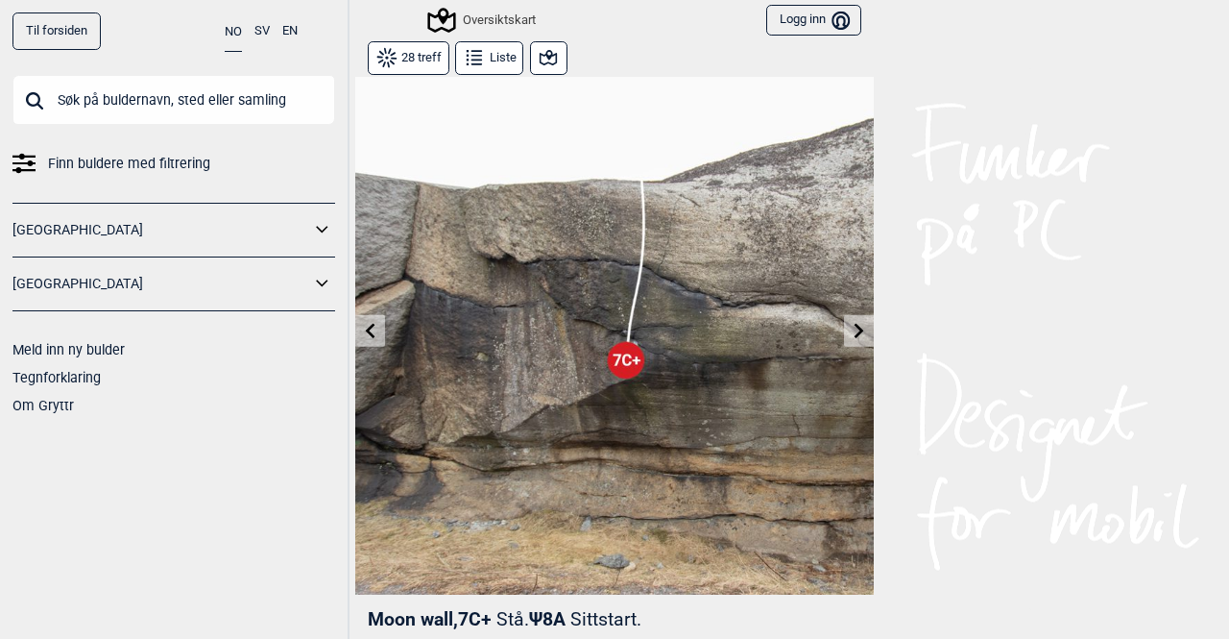
click at [364, 338] on button at bounding box center [370, 331] width 30 height 32
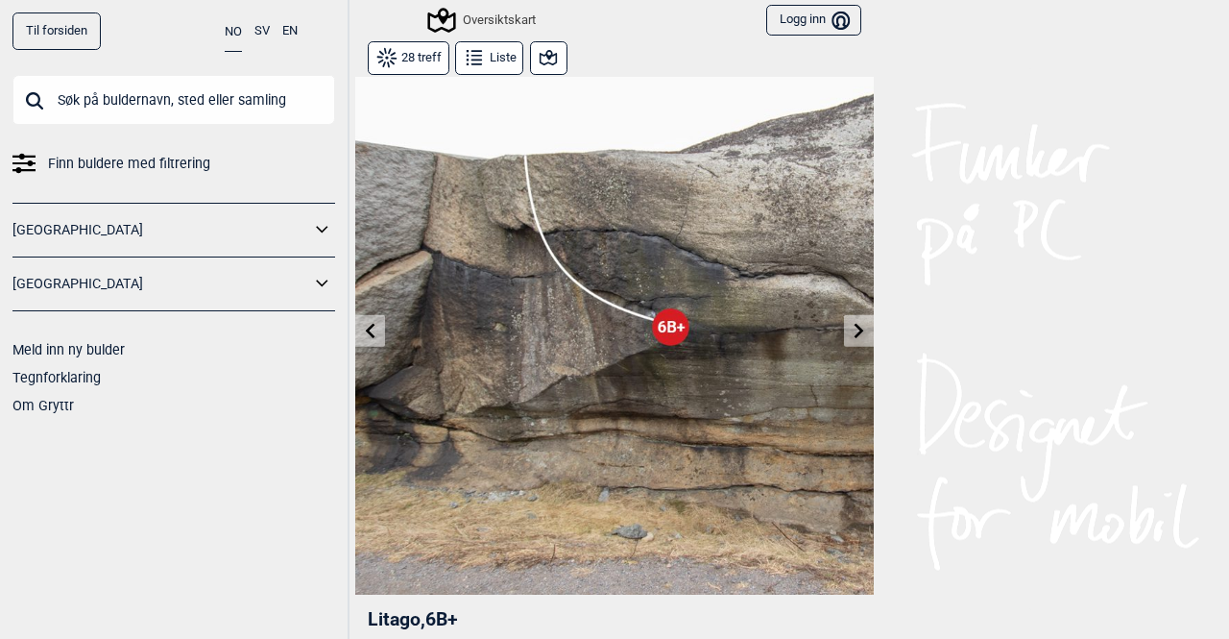
click at [365, 338] on button at bounding box center [370, 331] width 30 height 32
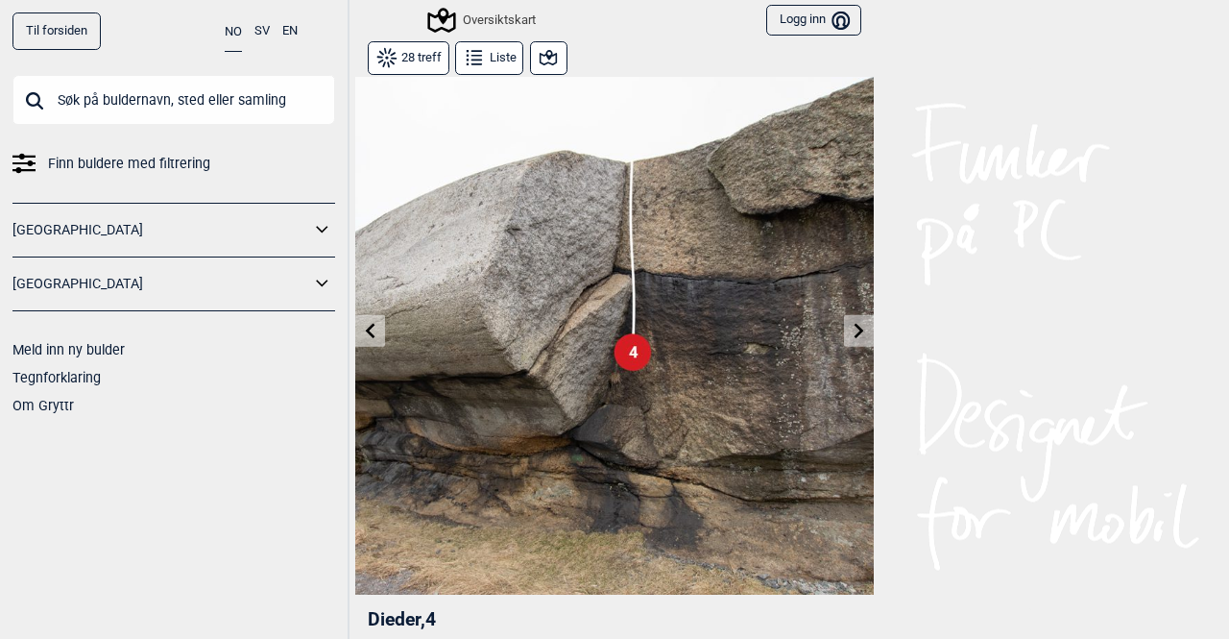
click at [365, 338] on button at bounding box center [370, 331] width 30 height 32
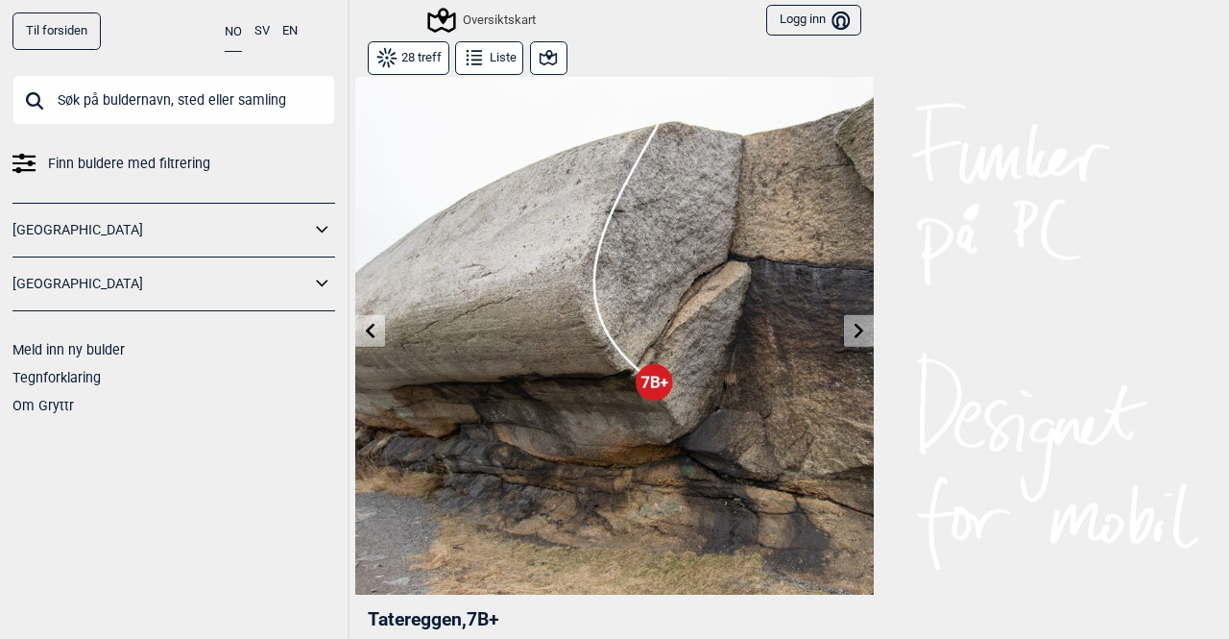
click at [857, 325] on icon at bounding box center [859, 330] width 15 height 15
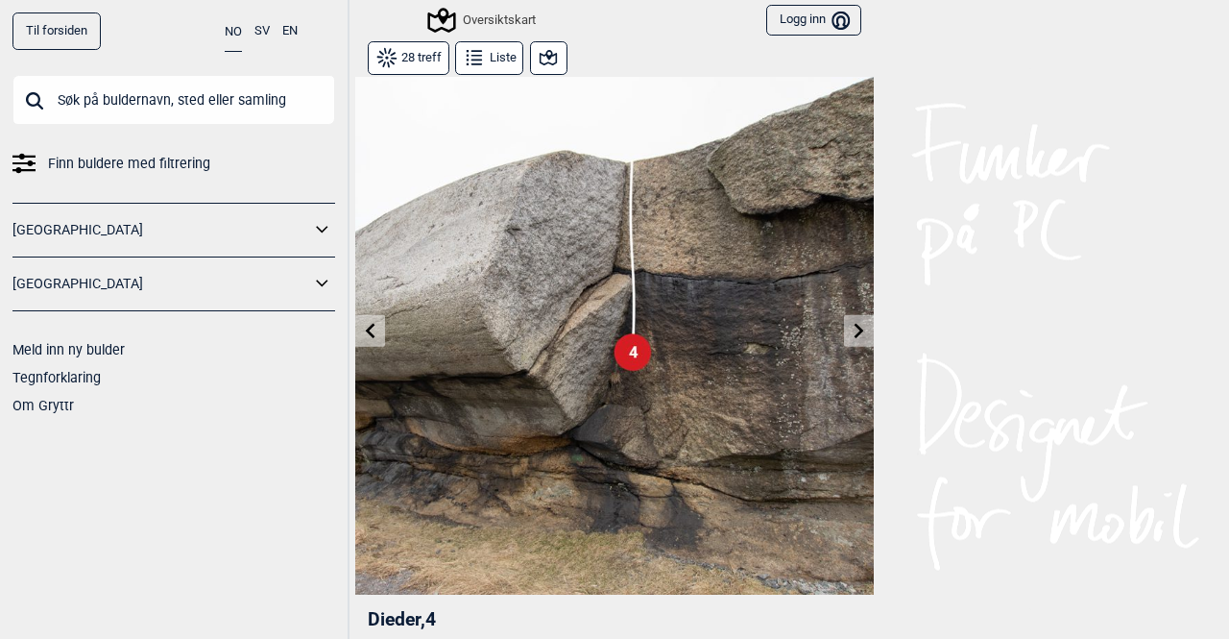
click at [856, 325] on icon at bounding box center [859, 330] width 15 height 15
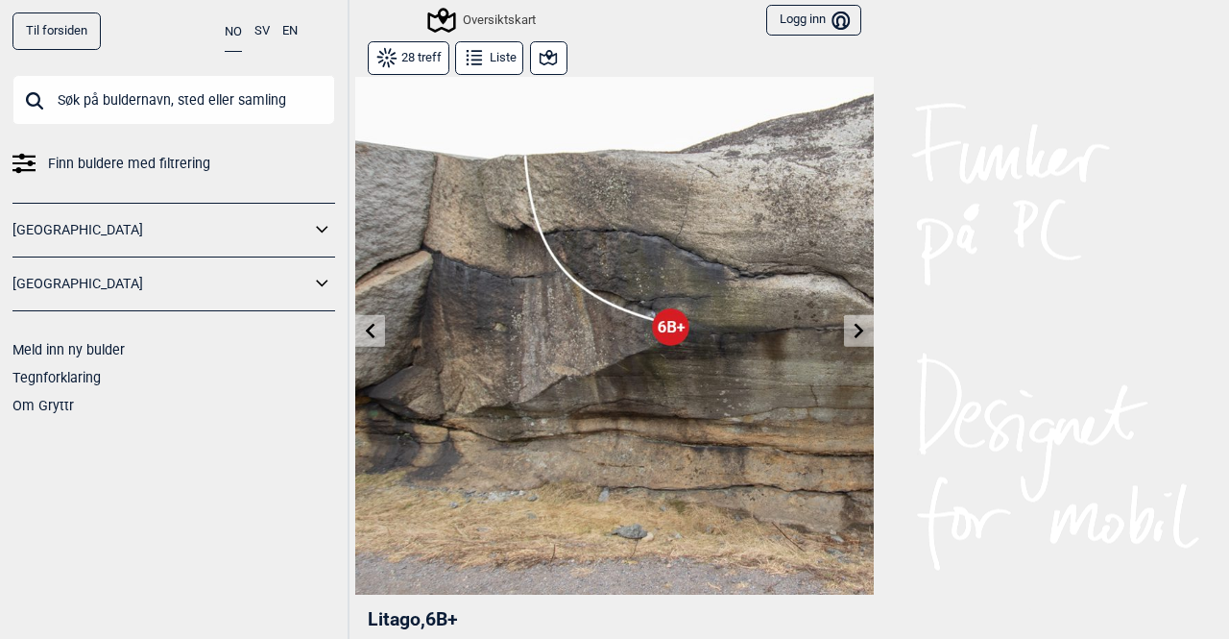
click at [856, 326] on icon at bounding box center [859, 330] width 15 height 15
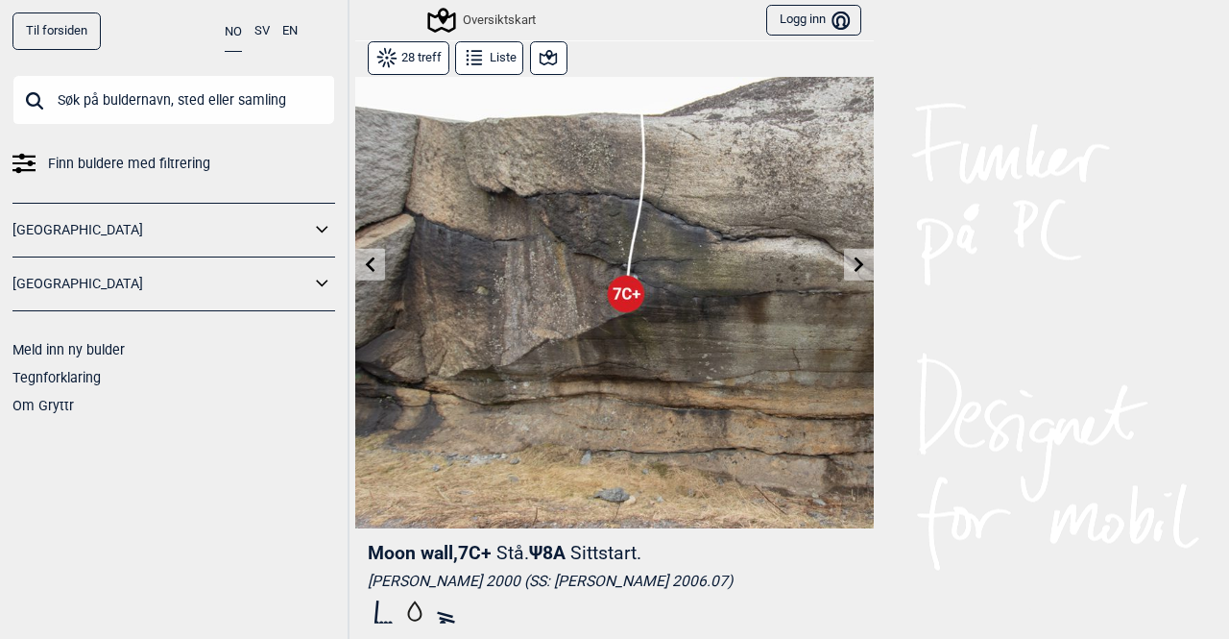
scroll to position [96, 0]
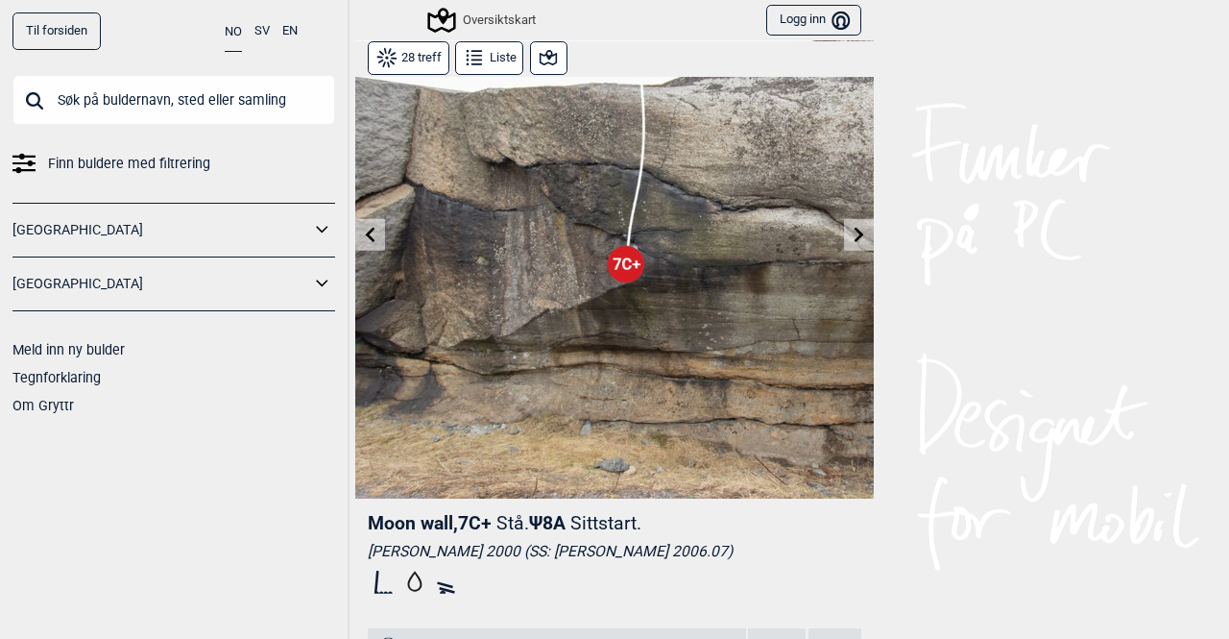
click at [852, 228] on icon at bounding box center [859, 234] width 15 height 15
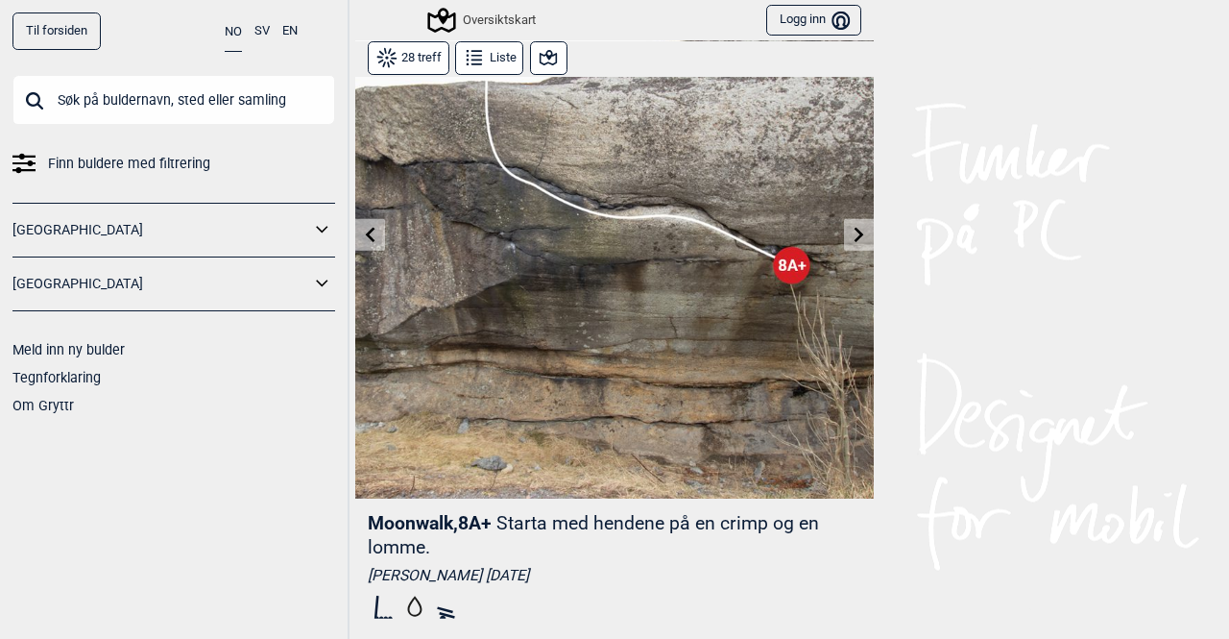
drag, startPoint x: 364, startPoint y: 236, endPoint x: 380, endPoint y: 235, distance: 16.4
click at [365, 236] on icon at bounding box center [370, 234] width 15 height 15
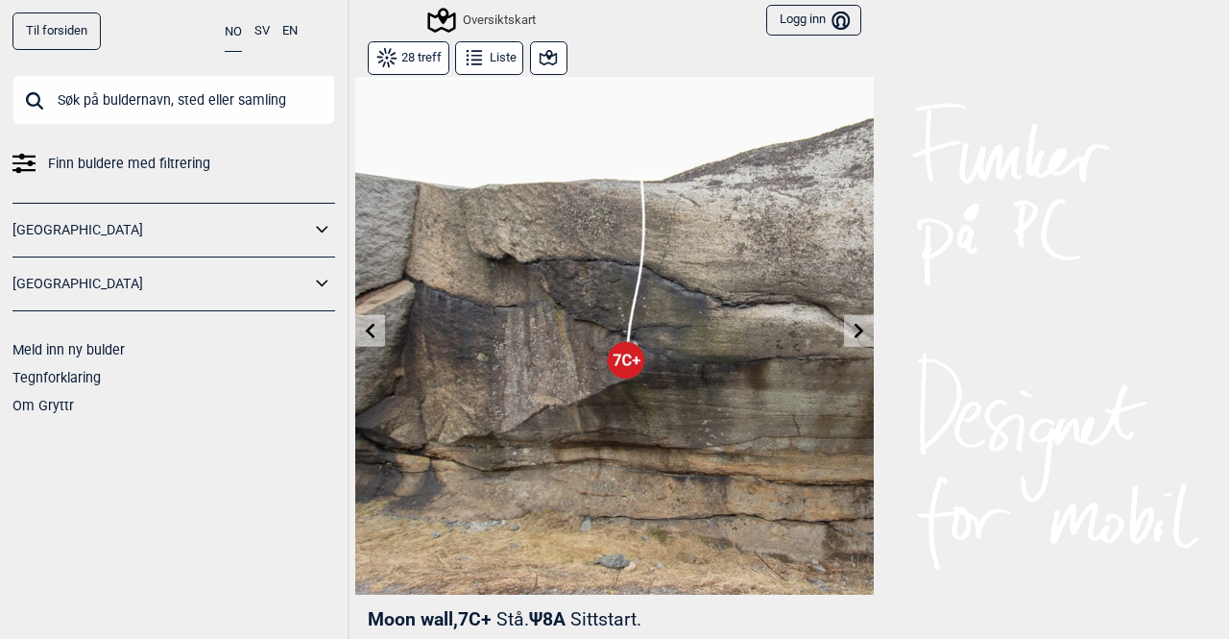
click at [502, 63] on button "Liste" at bounding box center [489, 58] width 68 height 34
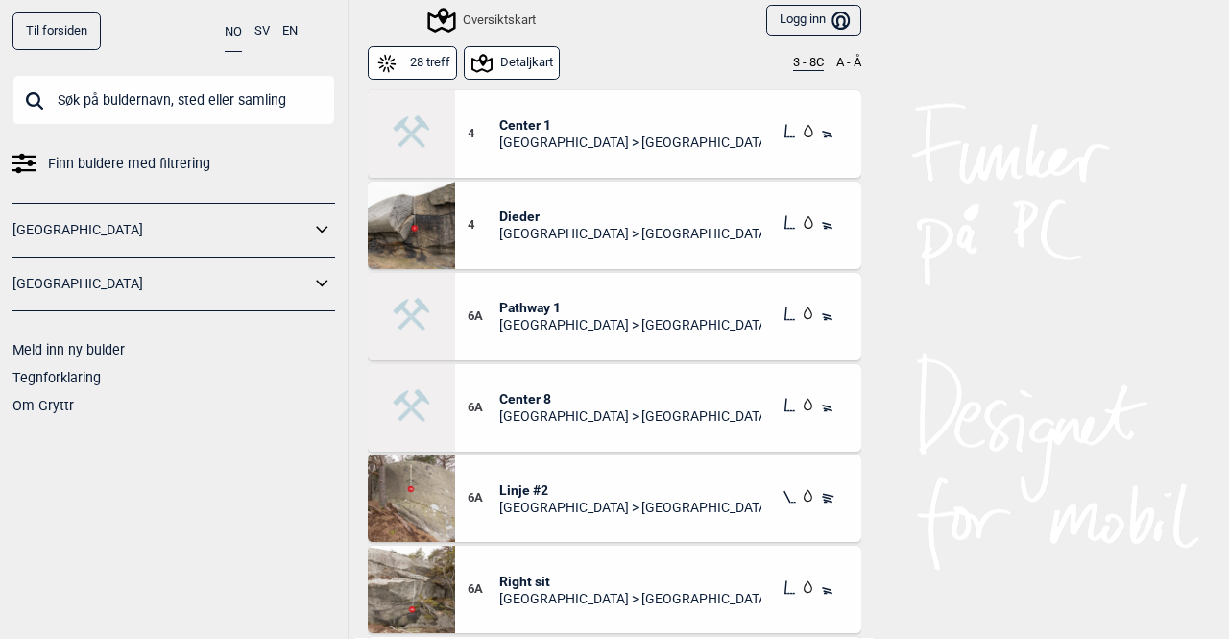
click at [507, 60] on button "Detaljkart" at bounding box center [512, 63] width 97 height 34
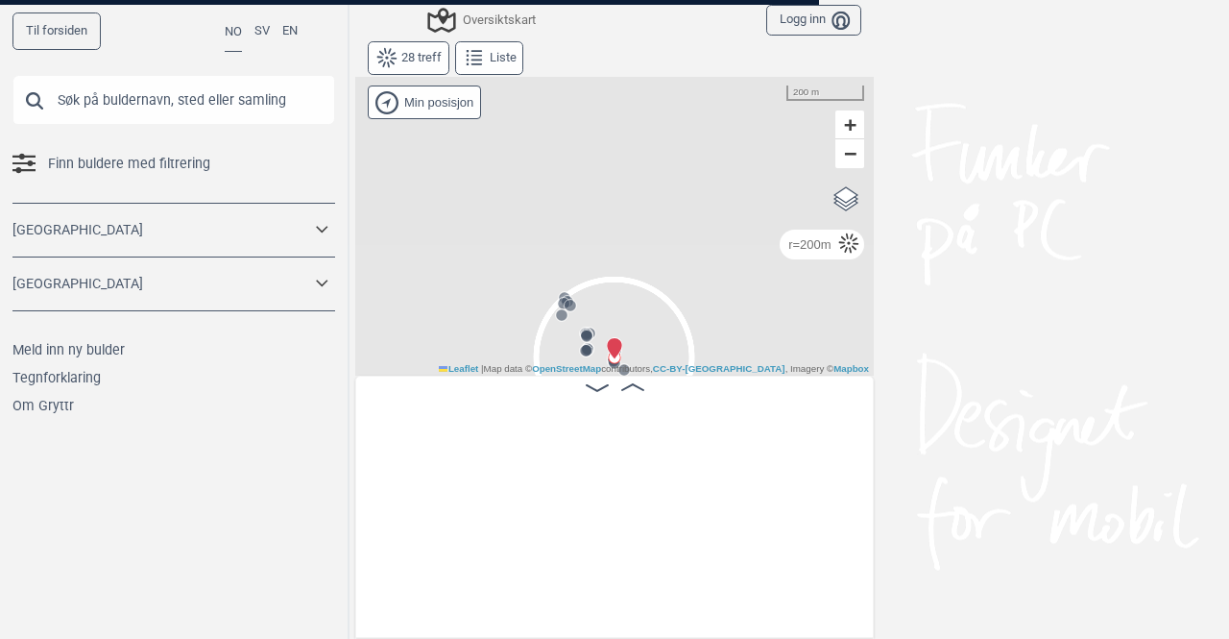
scroll to position [0, 3231]
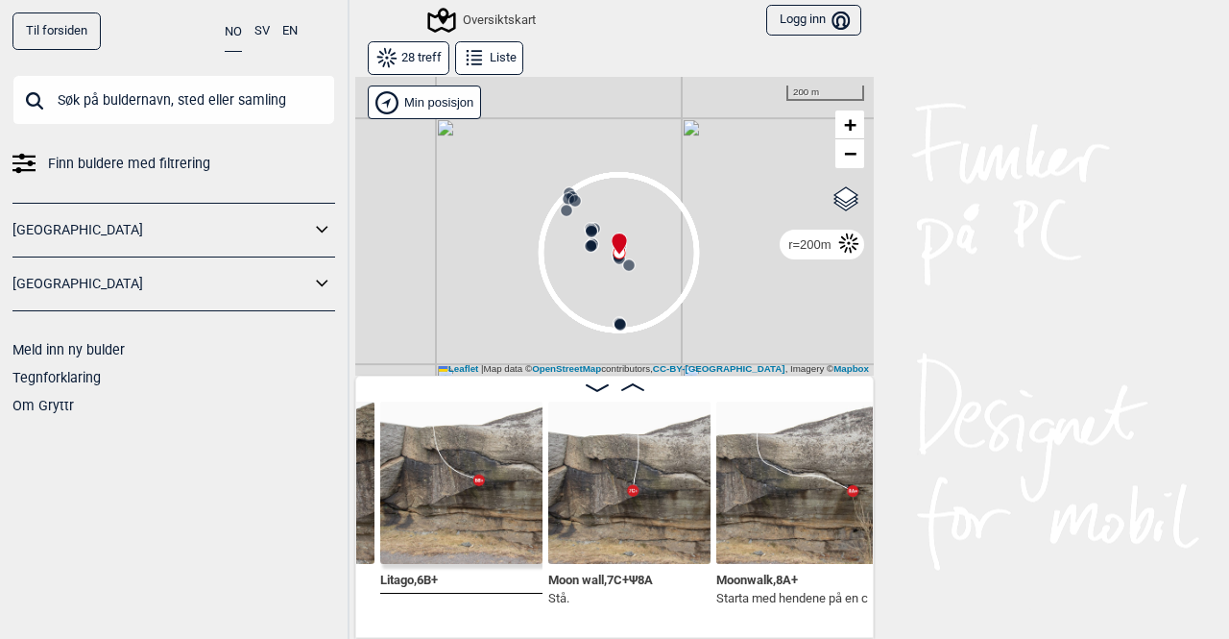
drag, startPoint x: 687, startPoint y: 283, endPoint x: 693, endPoint y: 169, distance: 114.5
click at [693, 169] on div "Gol [GEOGRAPHIC_DATA] Kolomoen [GEOGRAPHIC_DATA] [GEOGRAPHIC_DATA][PERSON_NAME]…" at bounding box center [614, 226] width 519 height 300
click at [849, 113] on span "+" at bounding box center [850, 124] width 12 height 24
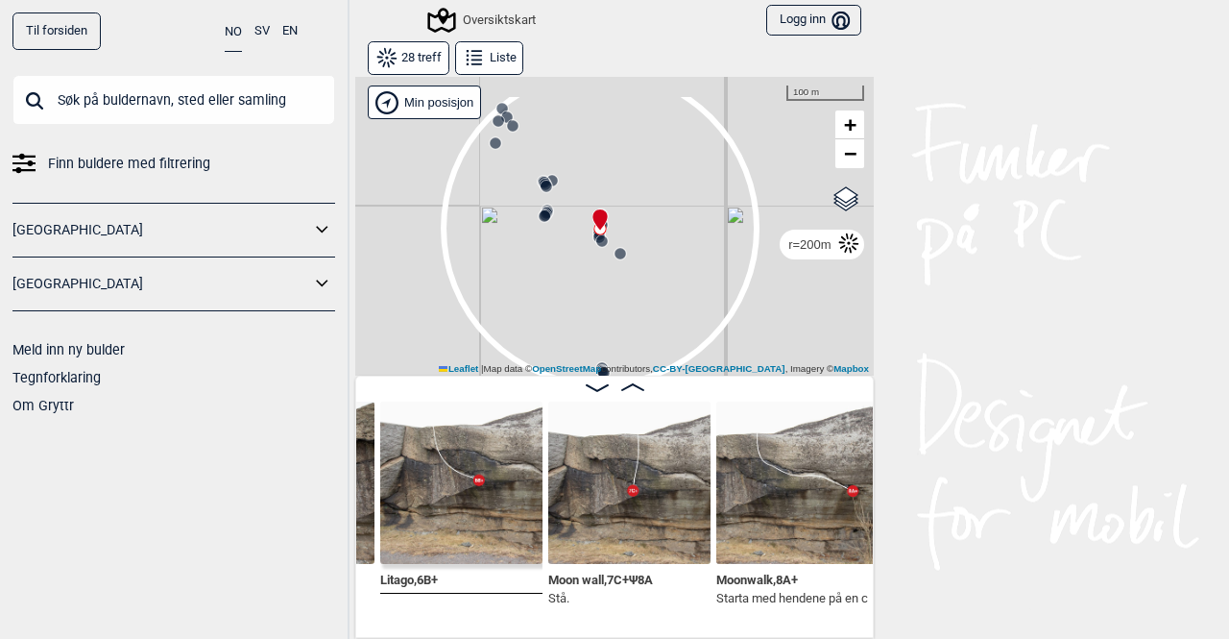
drag, startPoint x: 691, startPoint y: 180, endPoint x: 670, endPoint y: 257, distance: 80.6
click at [669, 257] on div "Gol [GEOGRAPHIC_DATA] Kolomoen [GEOGRAPHIC_DATA] [GEOGRAPHIC_DATA][PERSON_NAME]…" at bounding box center [614, 226] width 519 height 300
click at [822, 245] on div "r=200m" at bounding box center [809, 244] width 42 height 12
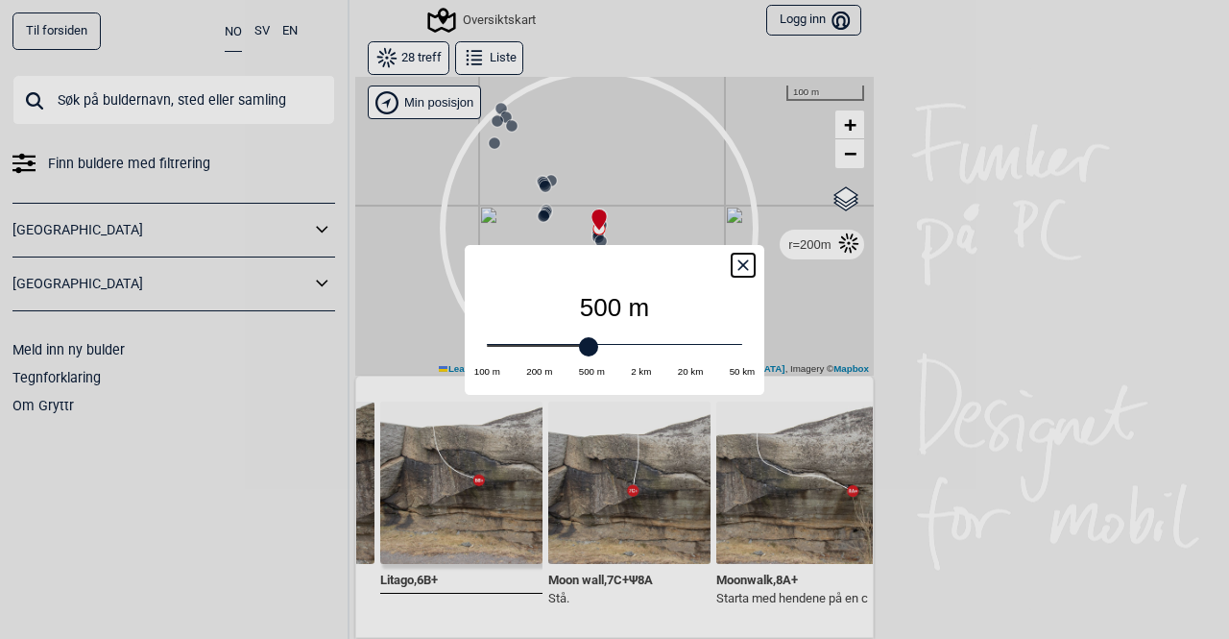
drag, startPoint x: 542, startPoint y: 345, endPoint x: 576, endPoint y: 347, distance: 34.6
click at [576, 347] on div at bounding box center [615, 345] width 256 height 13
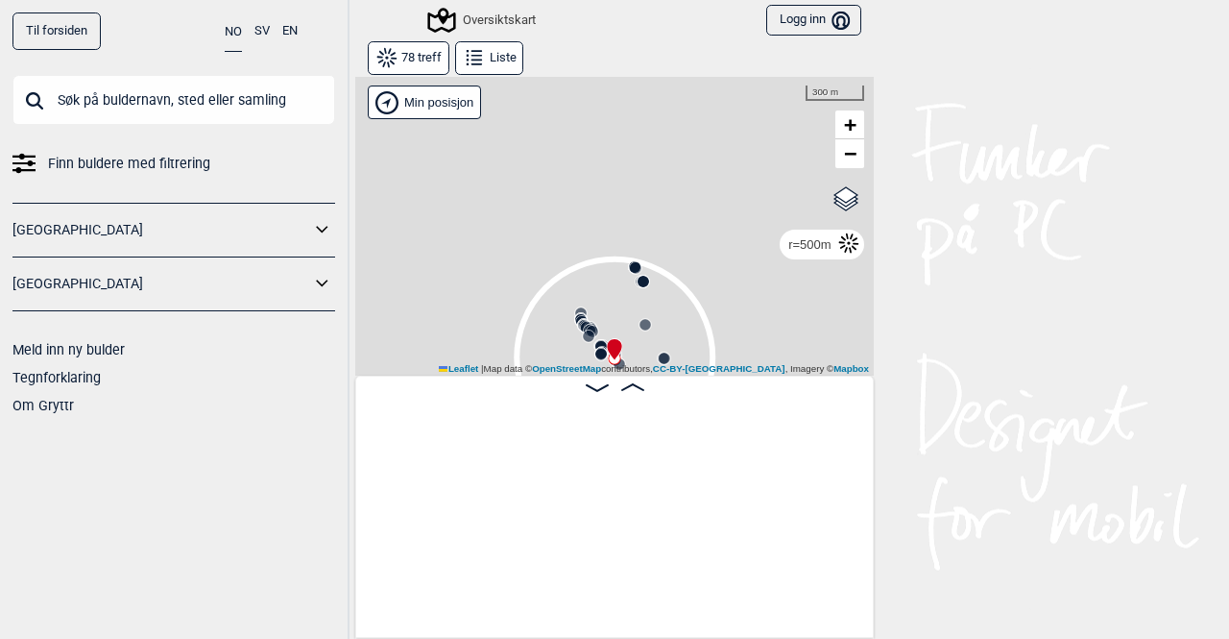
scroll to position [0, 7627]
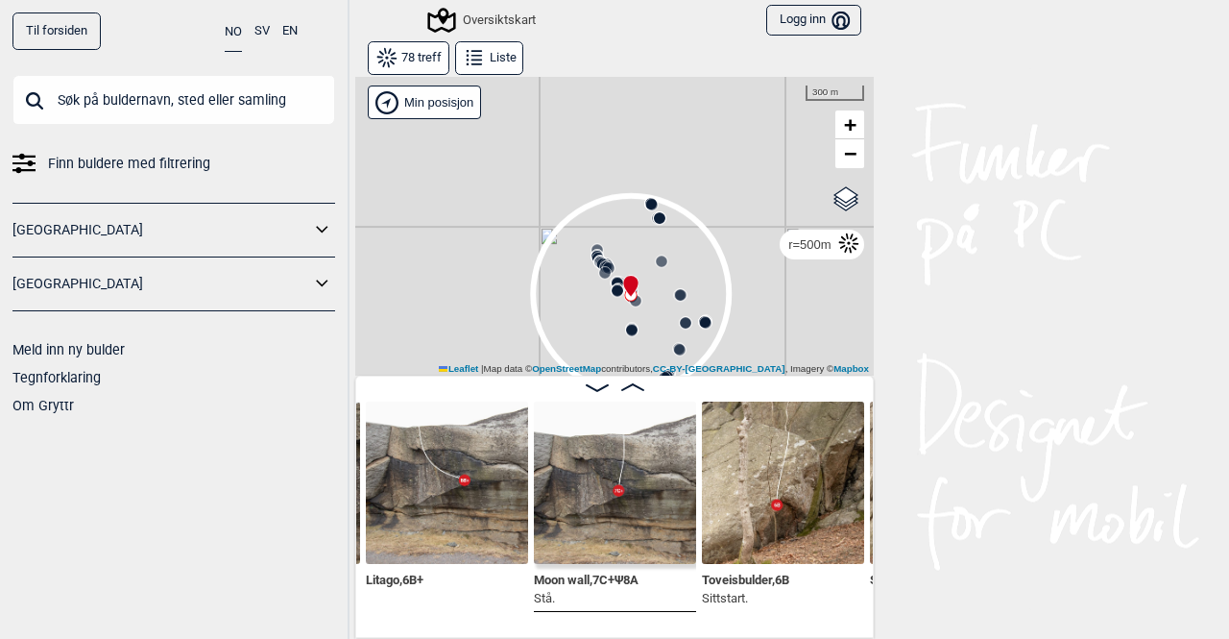
drag, startPoint x: 628, startPoint y: 275, endPoint x: 643, endPoint y: 192, distance: 84.0
click at [650, 210] on icon at bounding box center [657, 217] width 15 height 15
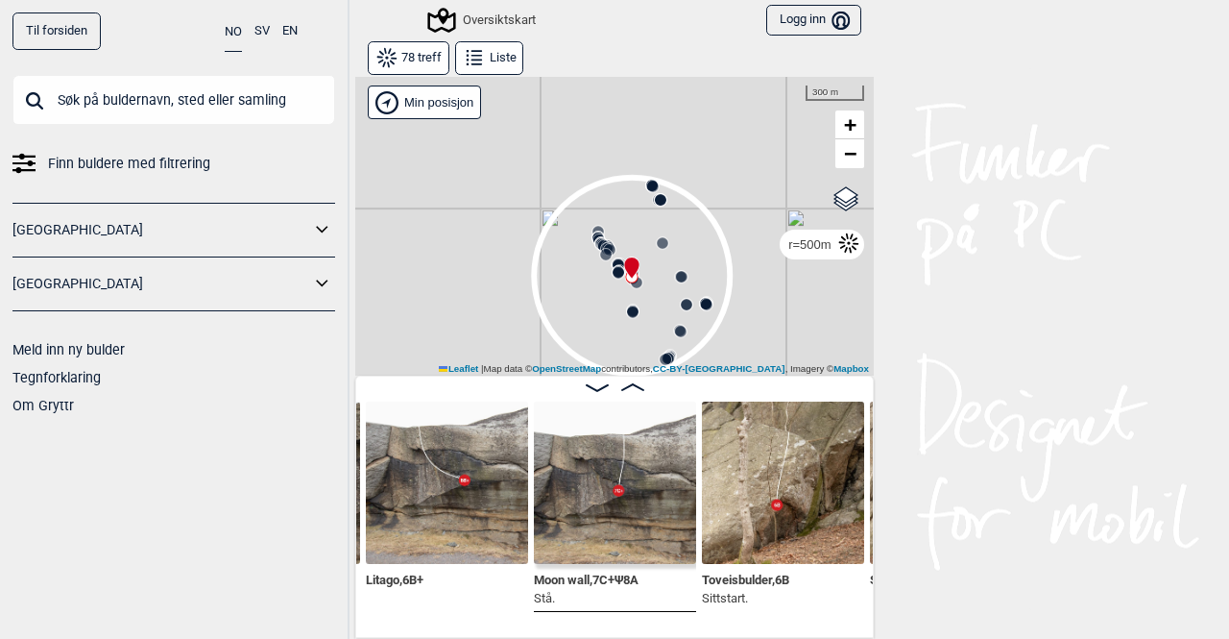
click at [811, 246] on div "r=500m" at bounding box center [809, 244] width 42 height 12
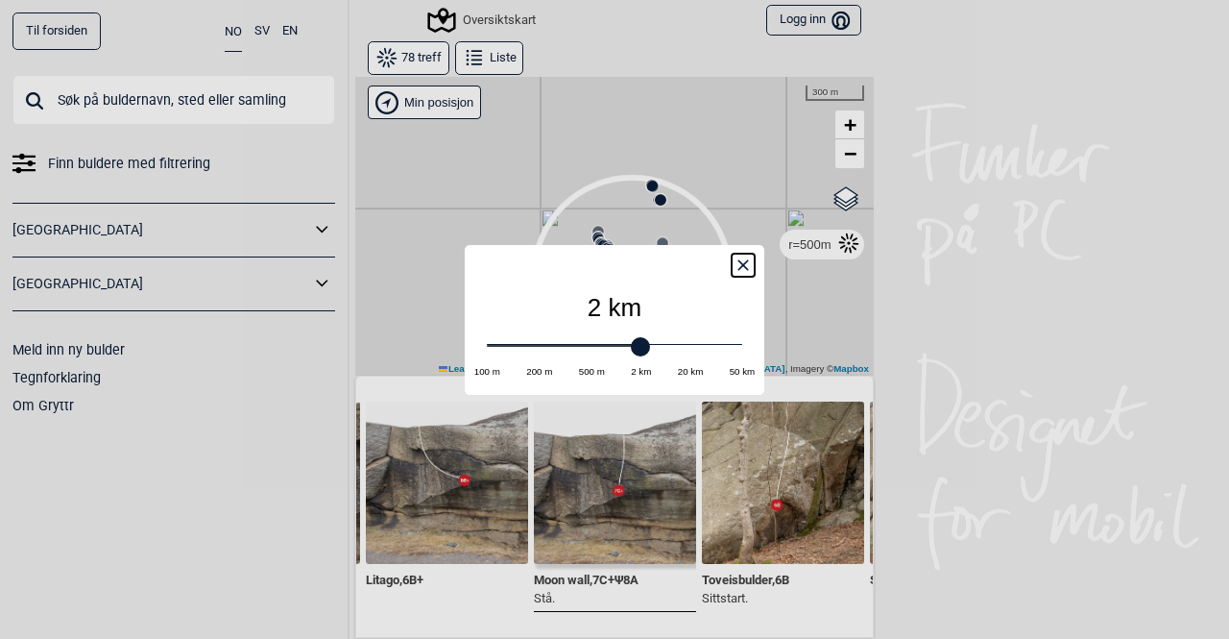
drag, startPoint x: 592, startPoint y: 351, endPoint x: 632, endPoint y: 346, distance: 40.6
click at [632, 346] on div at bounding box center [640, 346] width 19 height 19
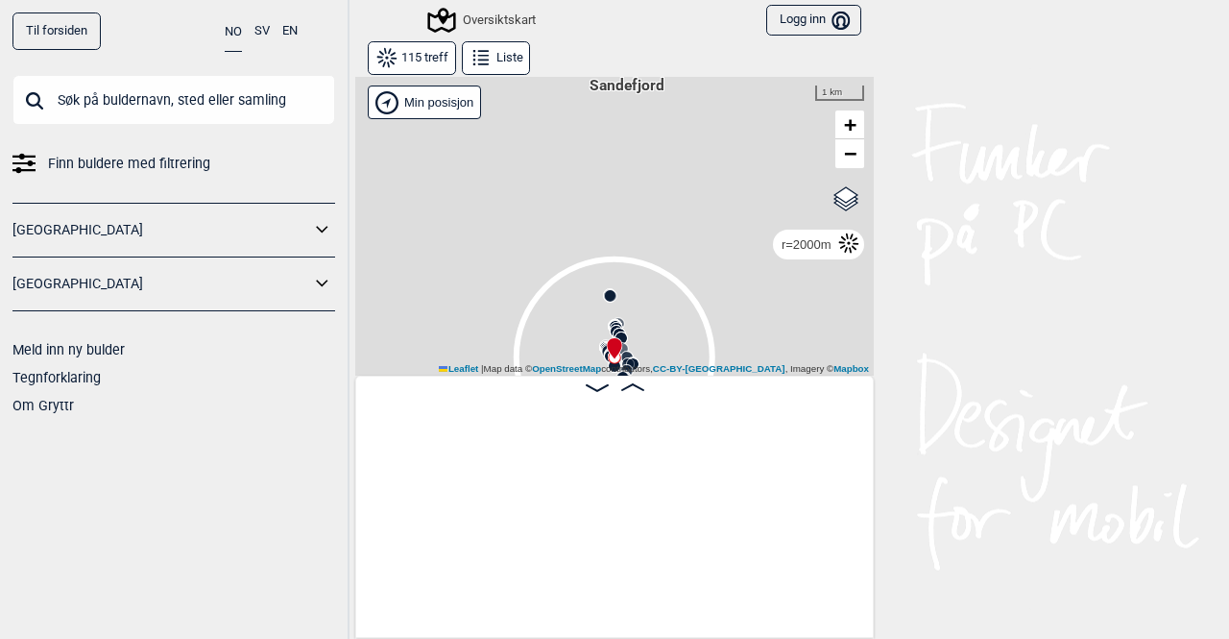
scroll to position [0, 12968]
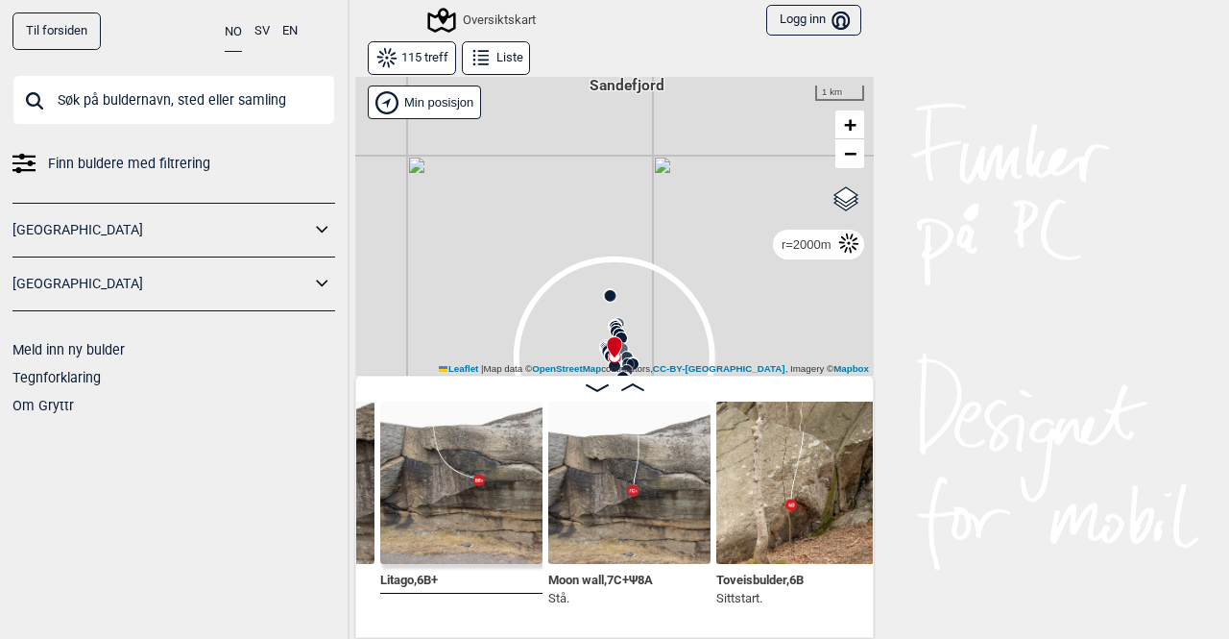
drag, startPoint x: 630, startPoint y: 376, endPoint x: 637, endPoint y: 297, distance: 80.0
click at [634, 292] on div "Gol [GEOGRAPHIC_DATA] Kolomoen [GEOGRAPHIC_DATA] [GEOGRAPHIC_DATA][PERSON_NAME]…" at bounding box center [614, 357] width 519 height 562
click at [626, 387] on icon at bounding box center [632, 387] width 23 height 8
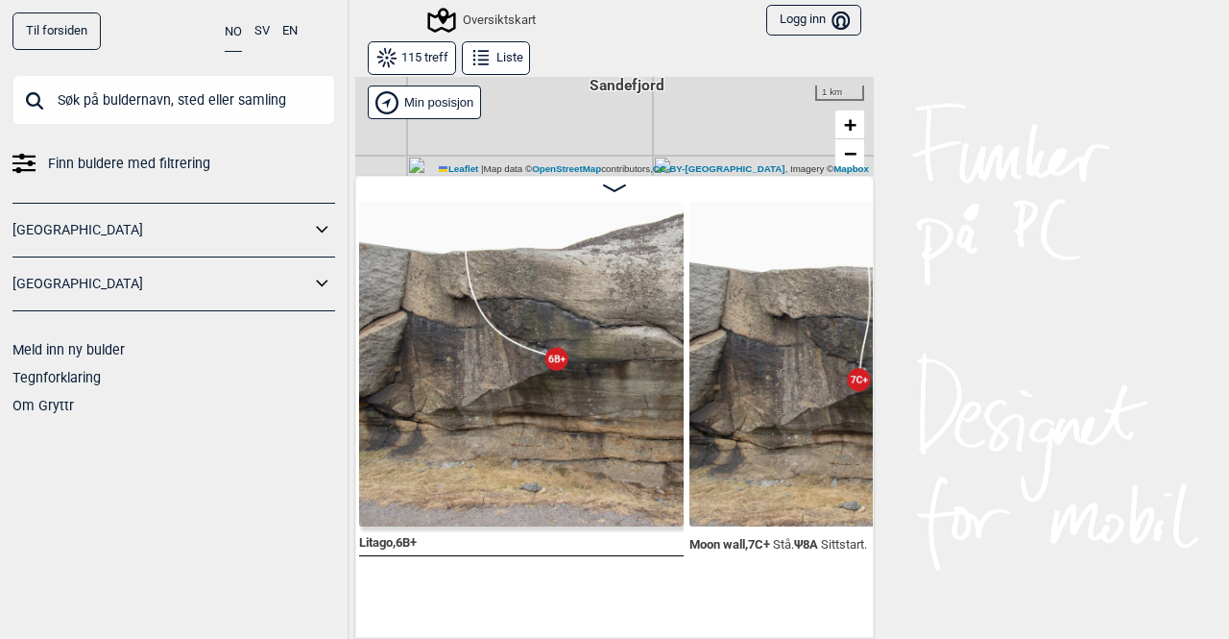
click at [487, 66] on button "Liste" at bounding box center [496, 58] width 68 height 34
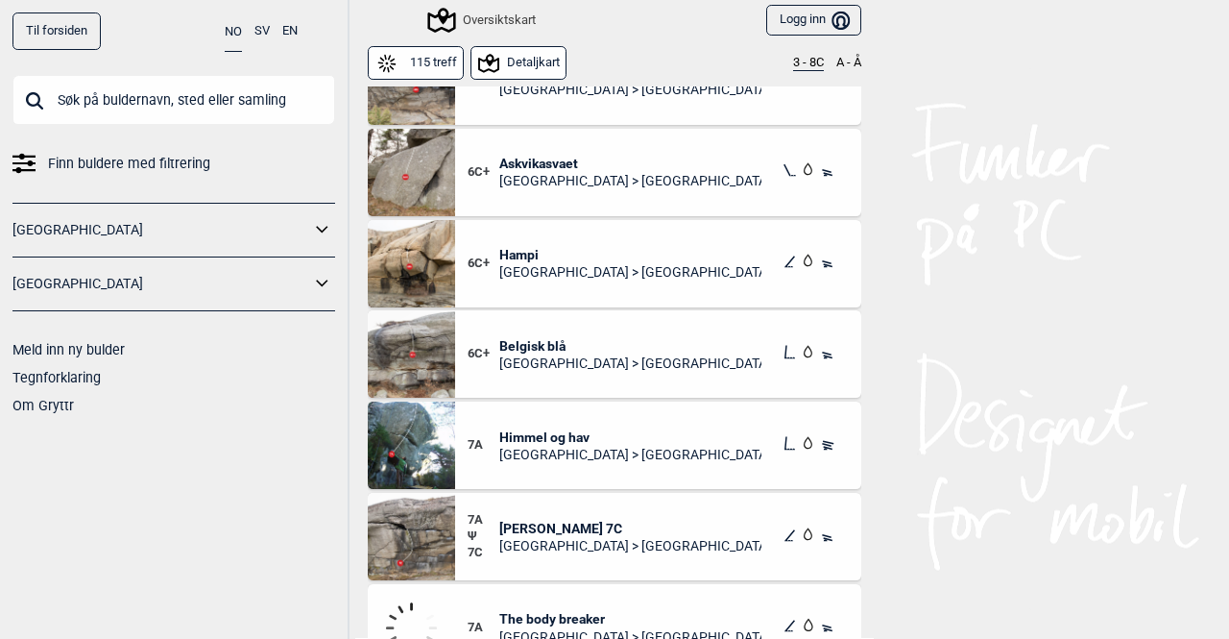
scroll to position [6530, 0]
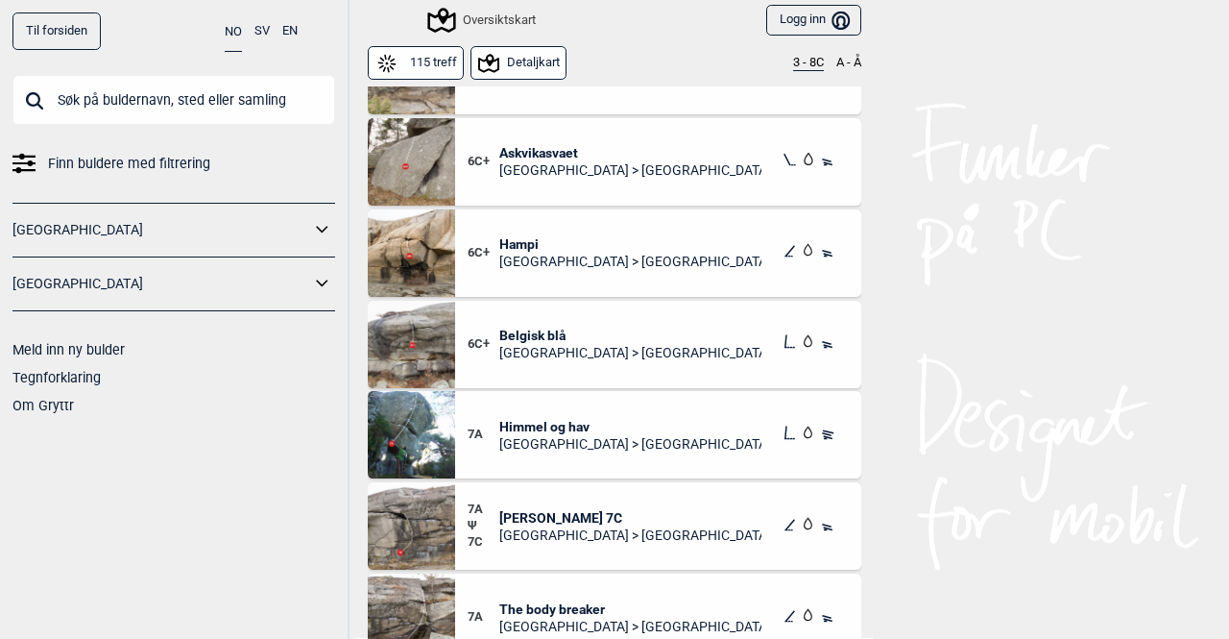
click at [584, 418] on span "Himmel og hav" at bounding box center [630, 426] width 263 height 17
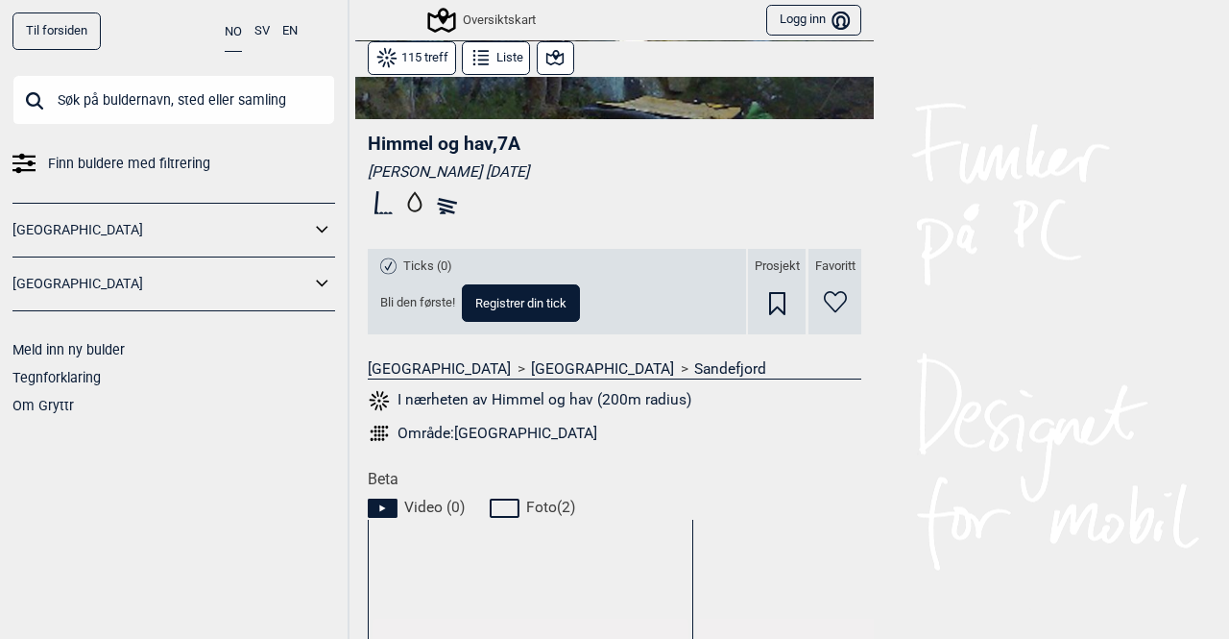
scroll to position [576, 0]
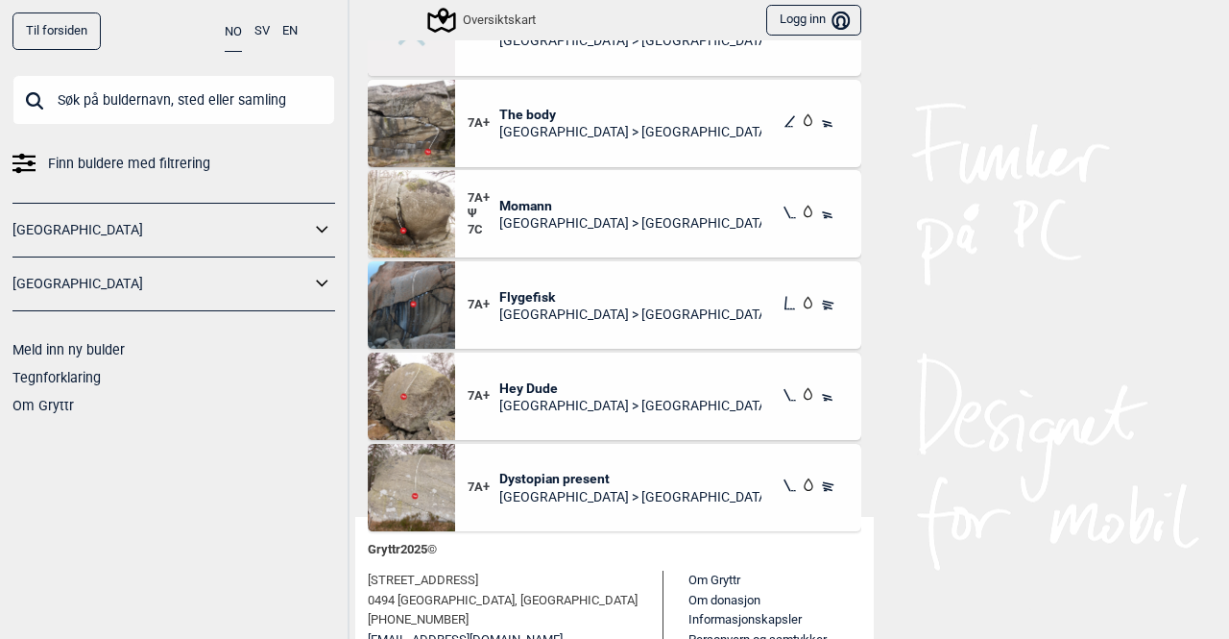
scroll to position [7636, 0]
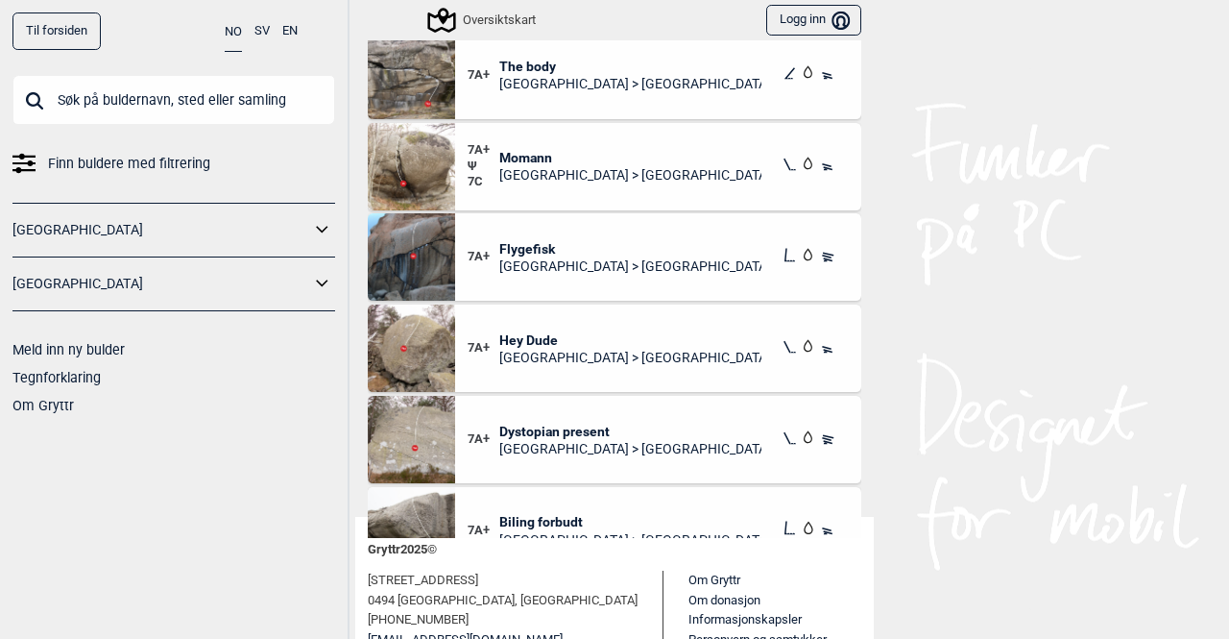
click at [521, 240] on span "Flygefisk" at bounding box center [630, 248] width 263 height 17
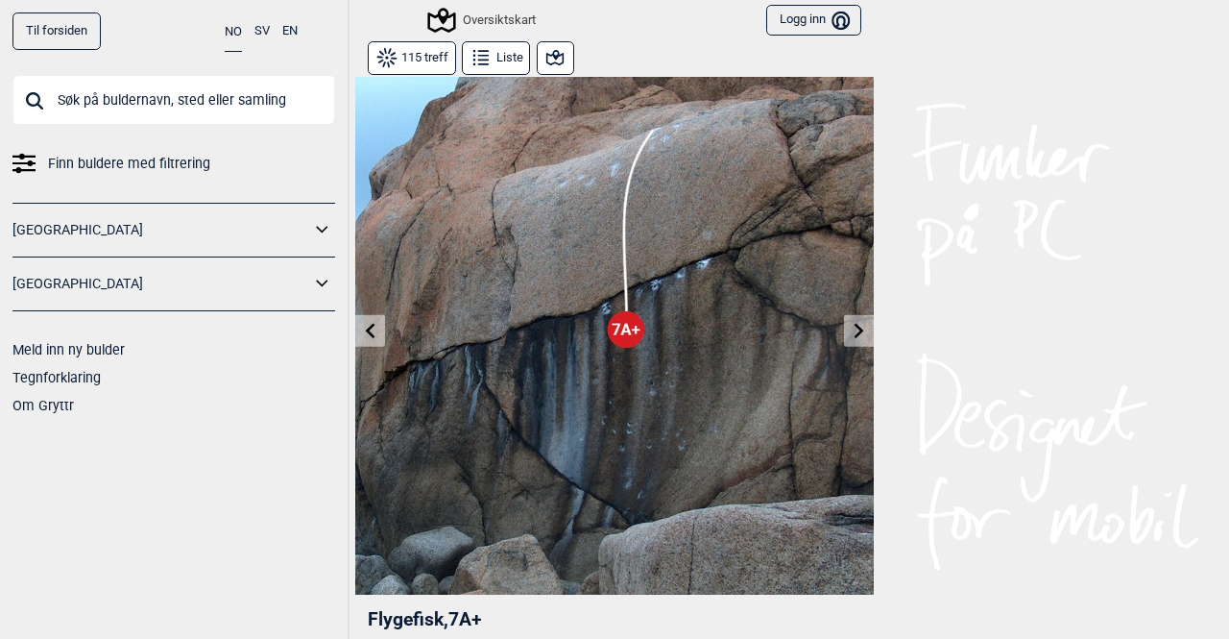
click at [852, 331] on icon at bounding box center [859, 330] width 15 height 15
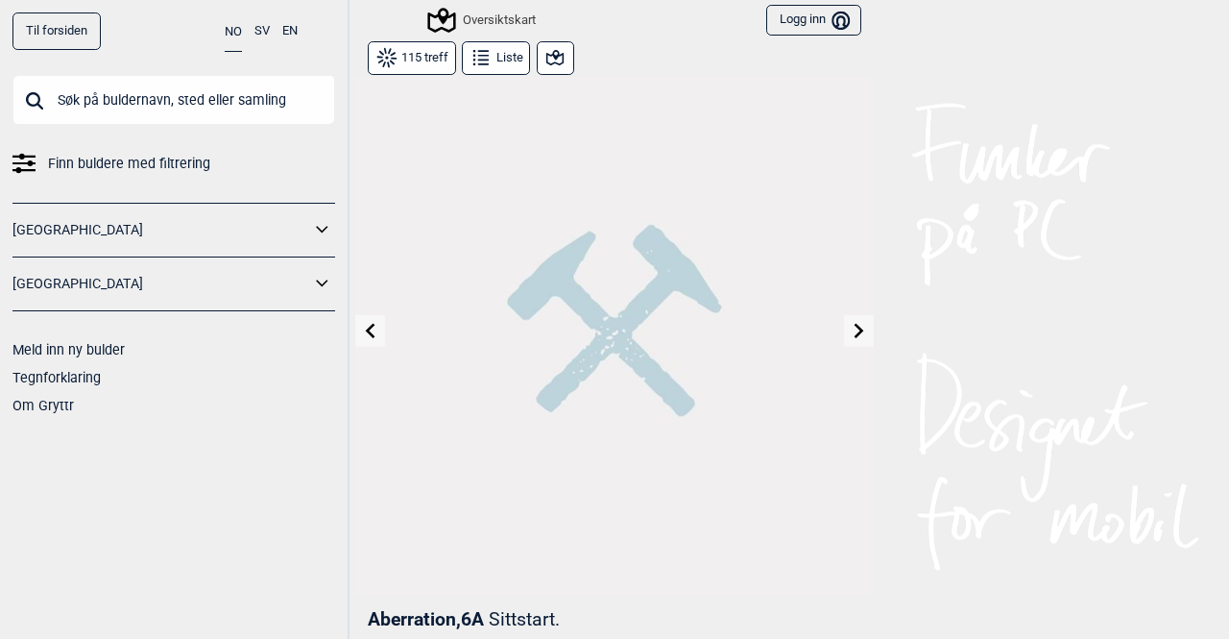
click at [365, 329] on icon at bounding box center [370, 330] width 15 height 15
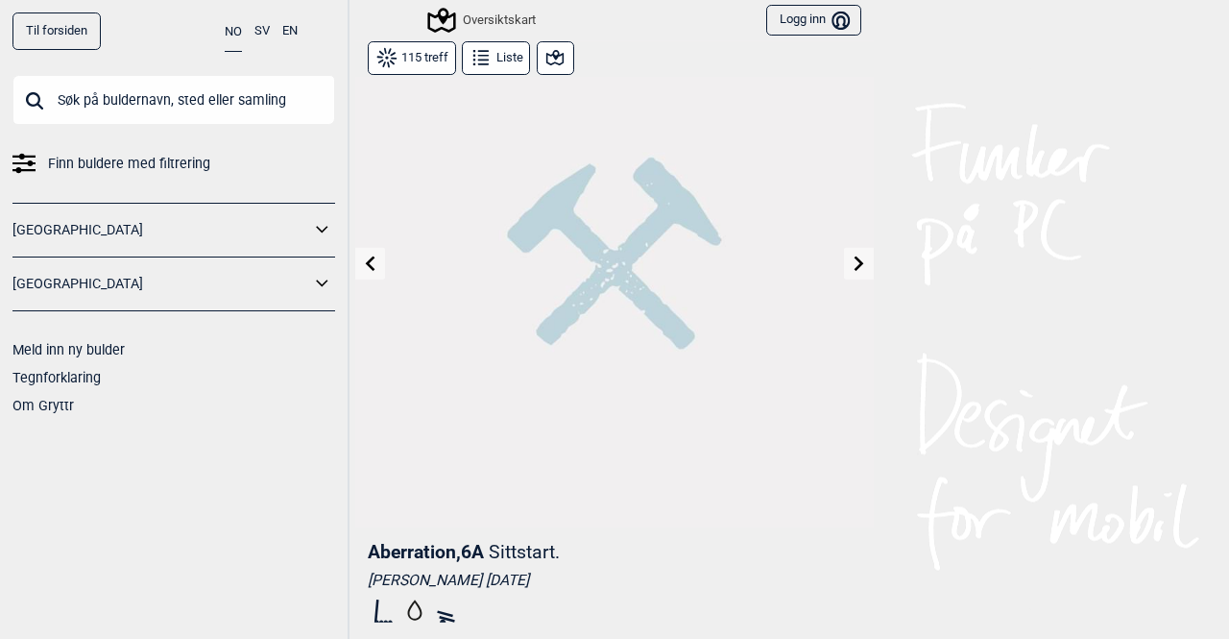
scroll to position [96, 0]
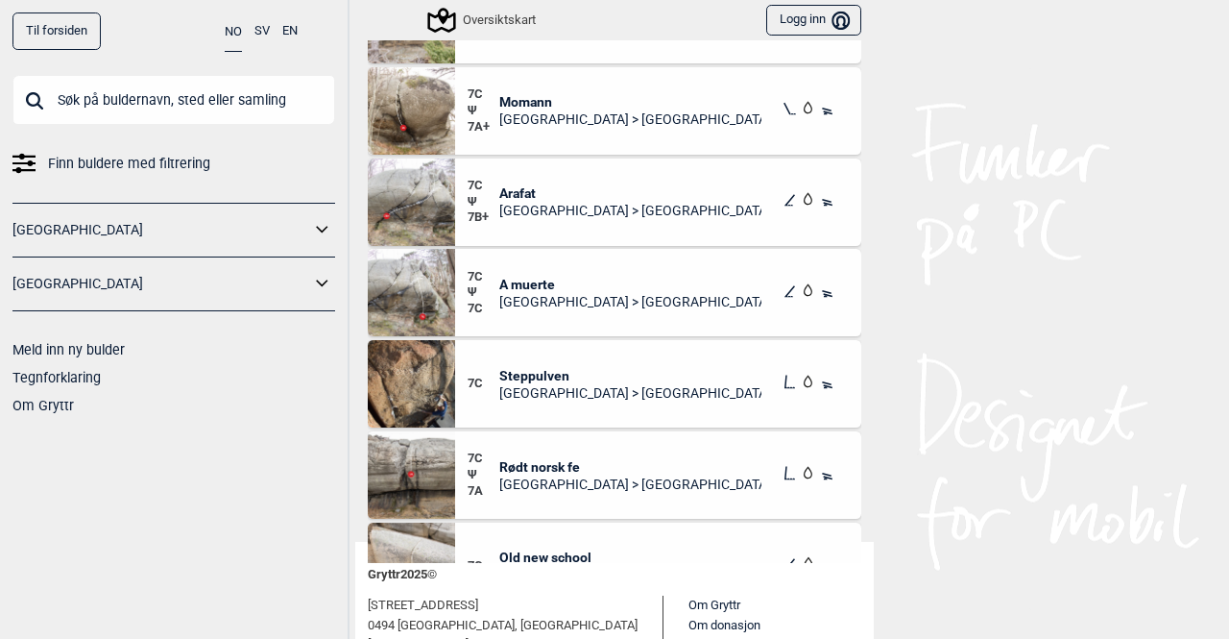
scroll to position [9556, 0]
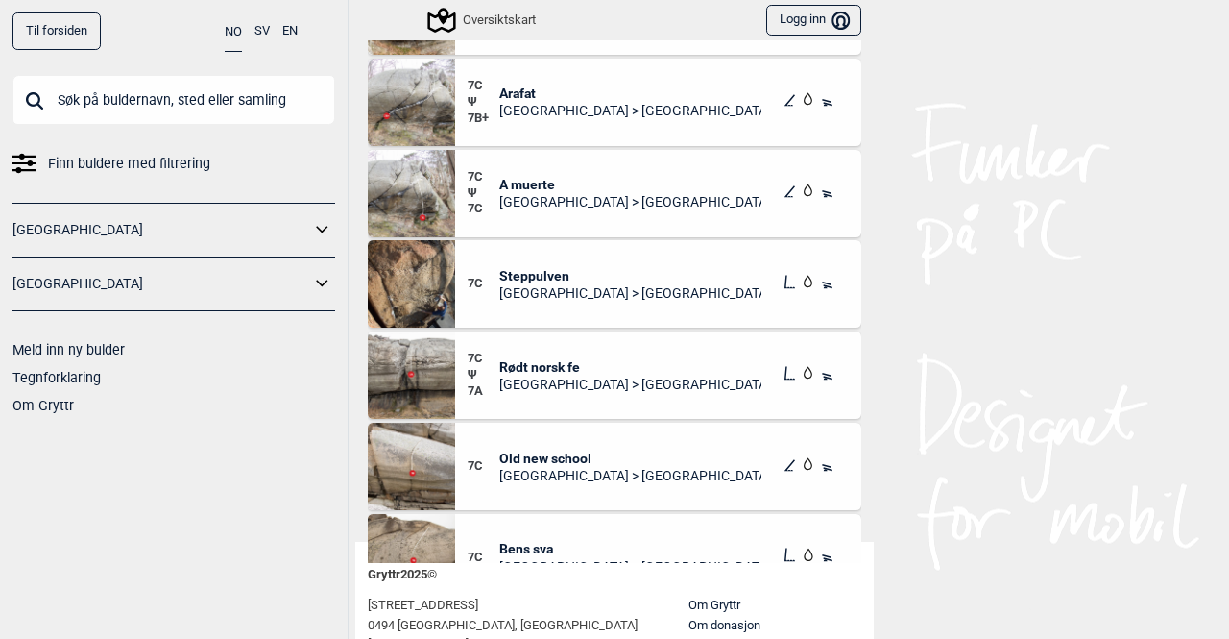
click at [539, 272] on span "Steppulven" at bounding box center [630, 275] width 263 height 17
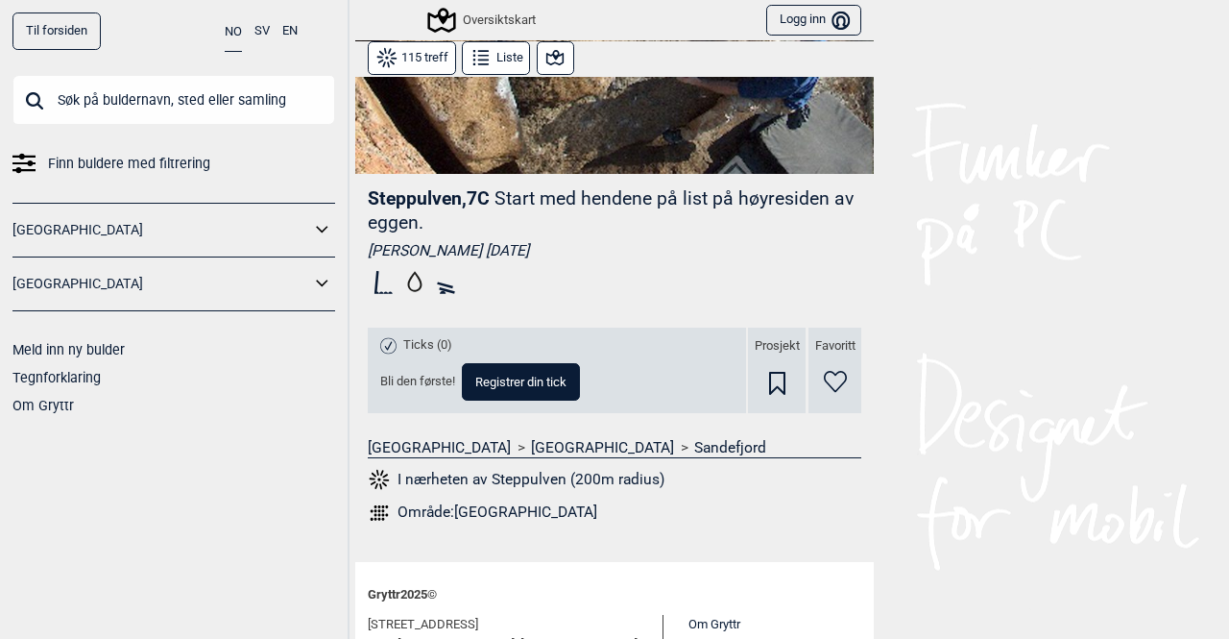
scroll to position [560, 0]
